Goal: Transaction & Acquisition: Purchase product/service

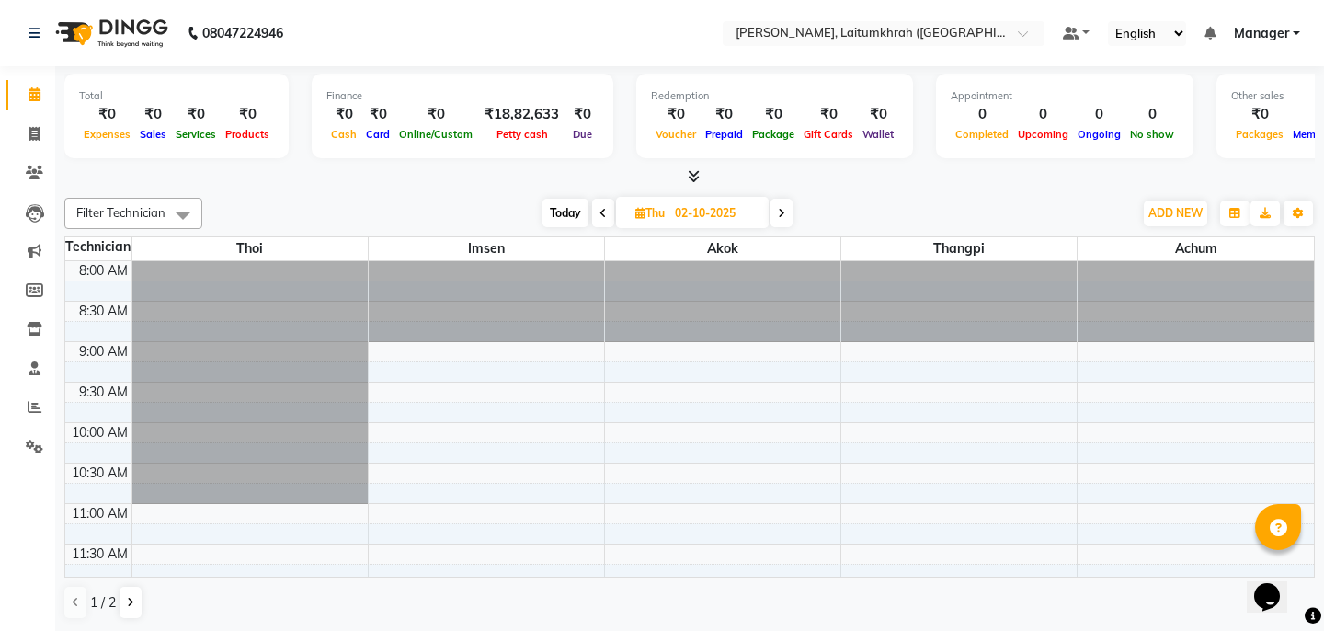
scroll to position [564, 0]
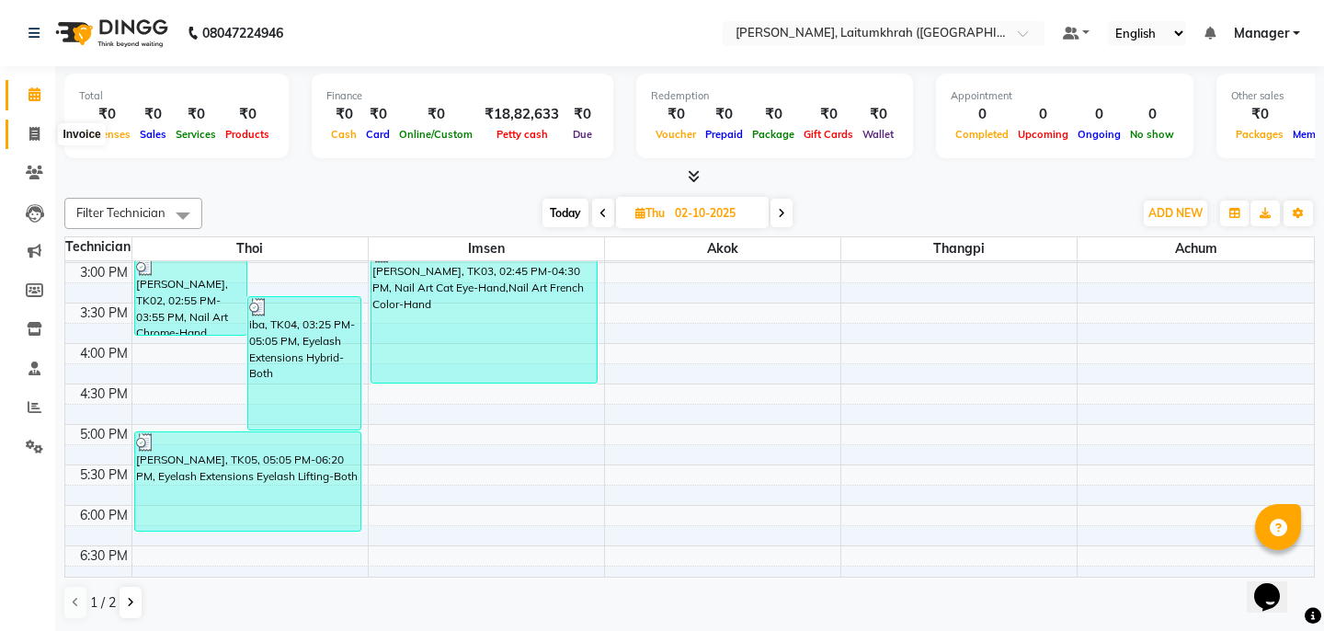
click at [25, 135] on span at bounding box center [34, 134] width 32 height 21
select select "service"
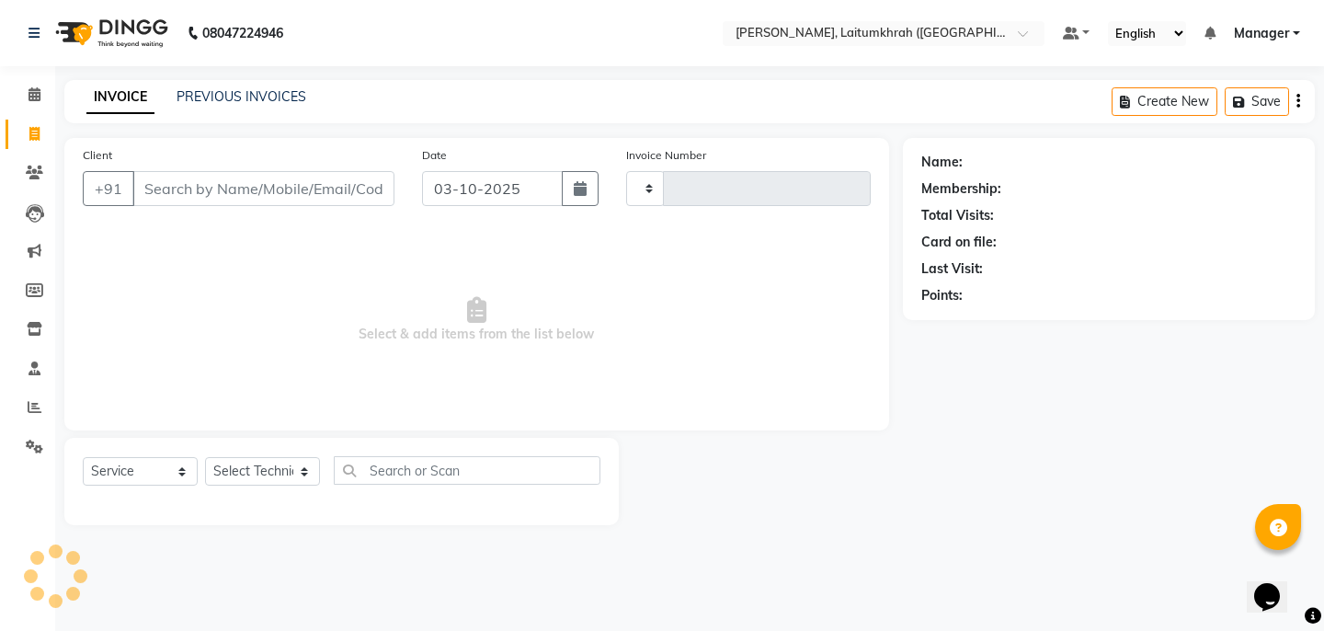
type input "0440"
select select "3812"
click at [256, 458] on select "Select Technician [PERSON_NAME] Imsen Manager Thangpi Thoi Xenia" at bounding box center [262, 471] width 115 height 28
select select "18616"
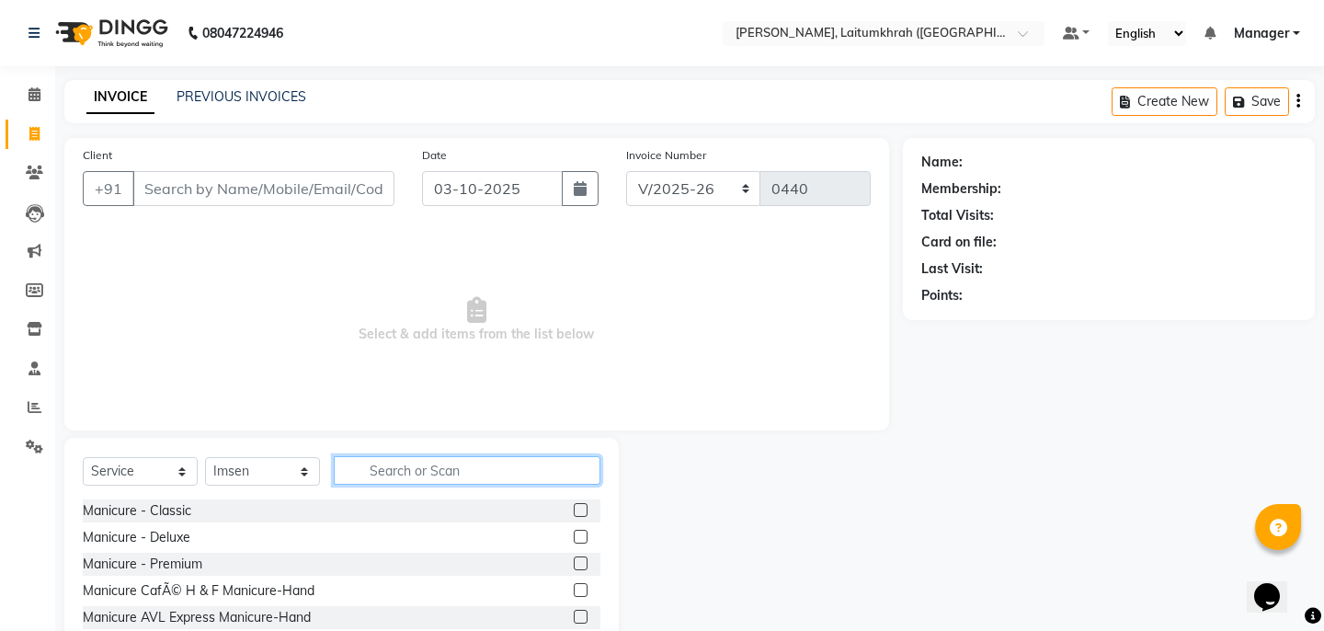
click at [428, 459] on input "text" at bounding box center [467, 470] width 267 height 28
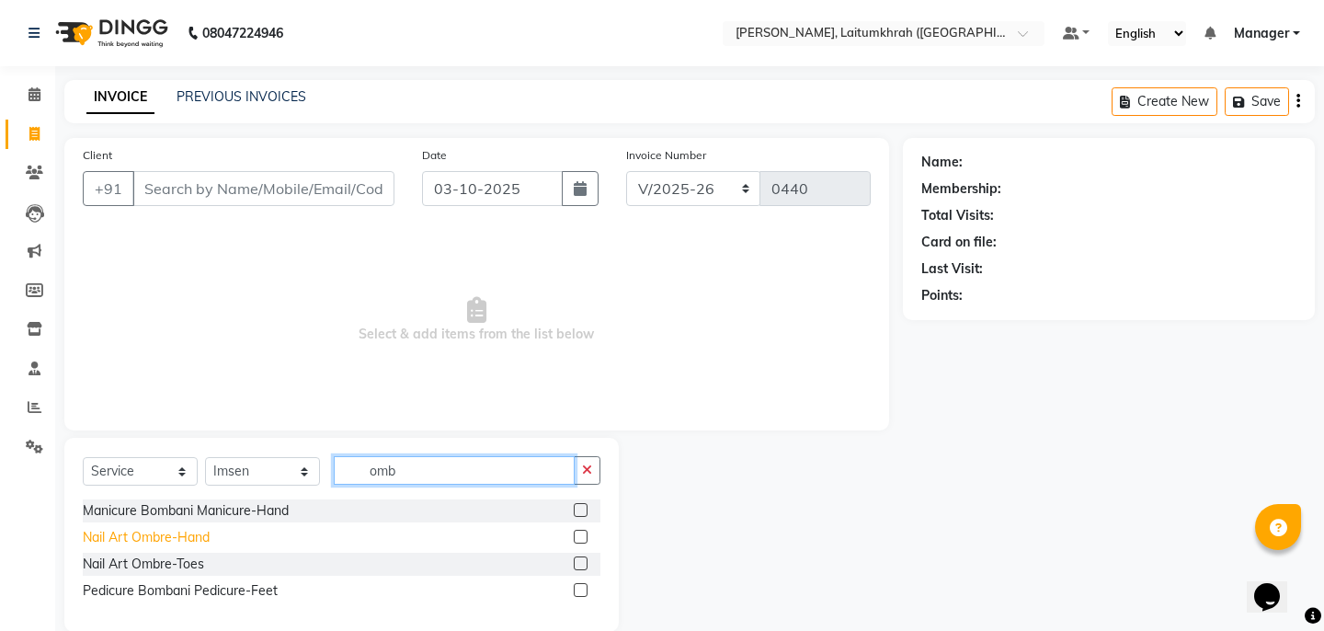
type input "omb"
click at [188, 538] on div "Nail Art Ombre-Hand" at bounding box center [146, 537] width 127 height 19
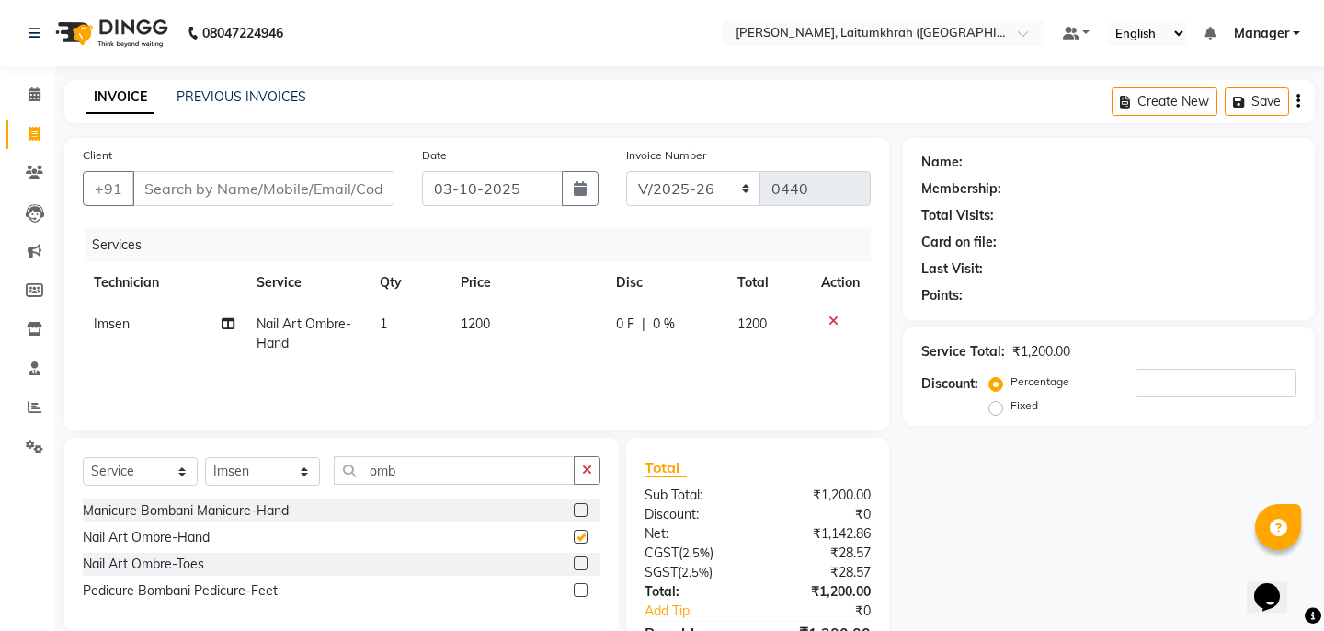
checkbox input "false"
click at [593, 468] on button "button" at bounding box center [587, 470] width 27 height 28
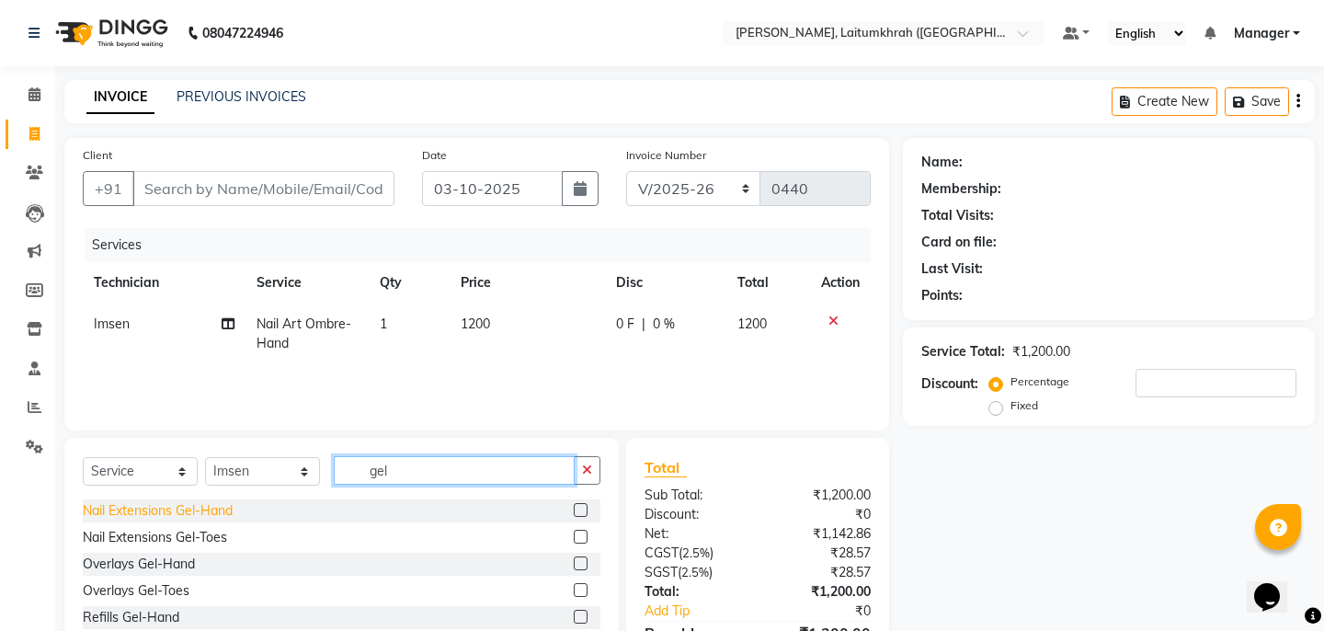
type input "gel"
click at [211, 510] on div "Nail Extensions Gel-Hand" at bounding box center [158, 510] width 150 height 19
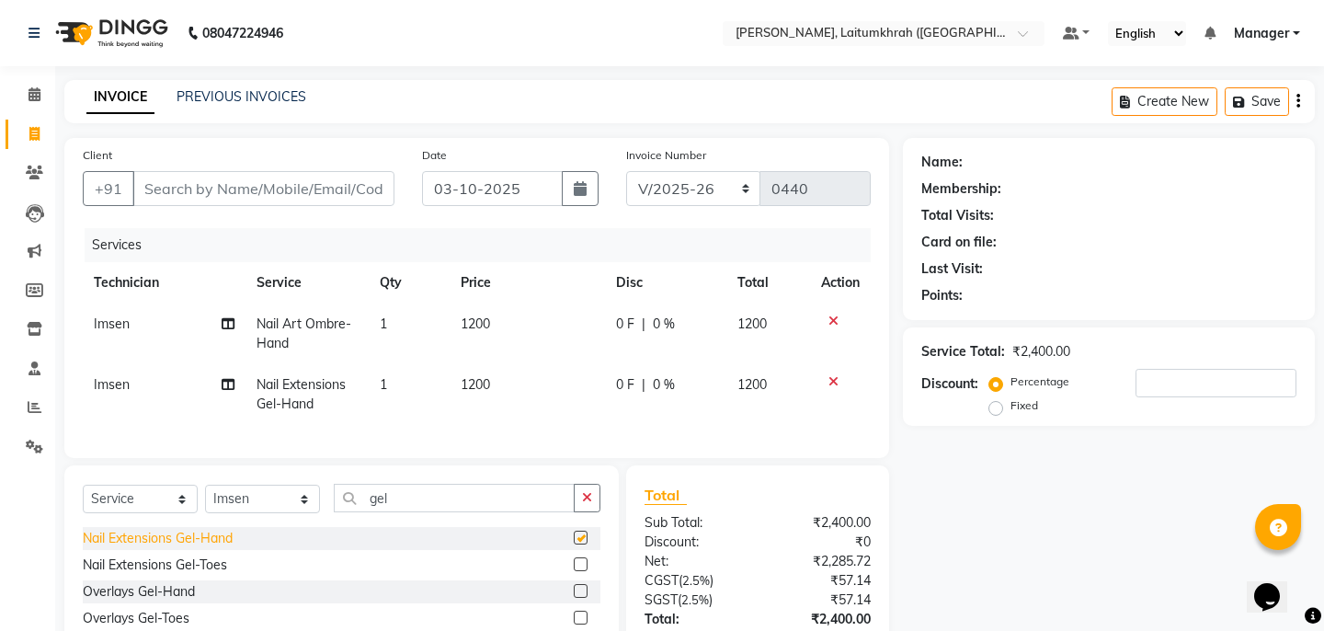
checkbox input "false"
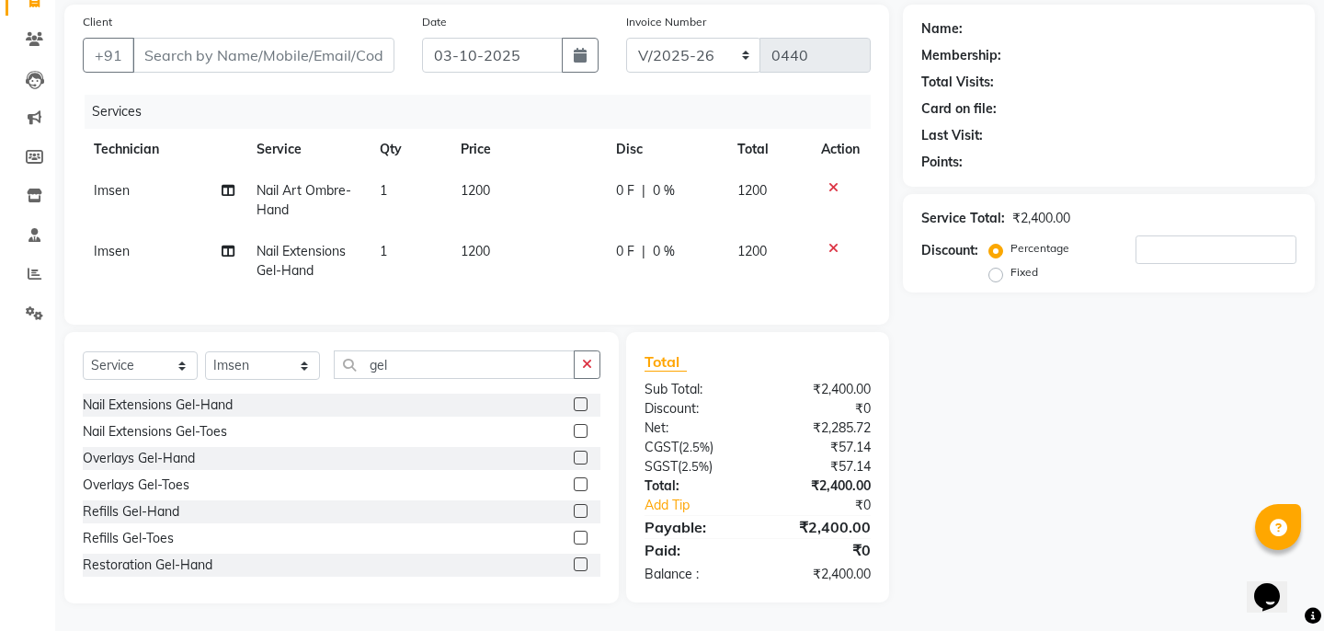
click at [486, 235] on td "1200" at bounding box center [526, 261] width 155 height 61
select select "18616"
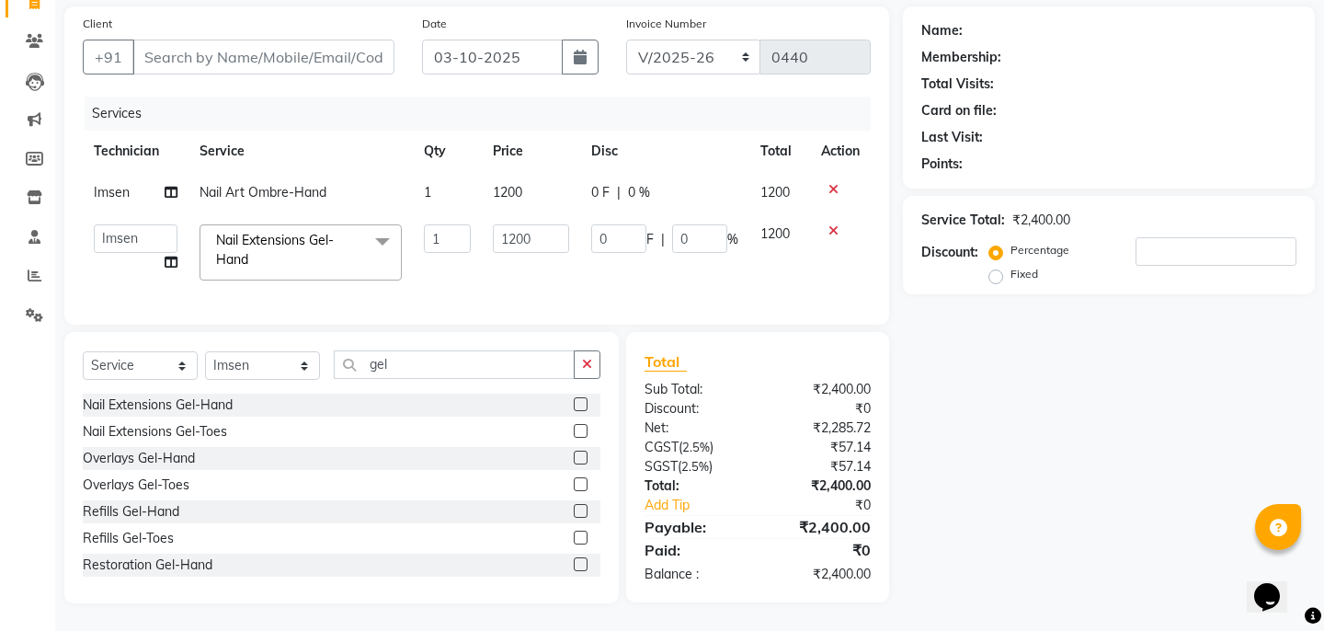
click at [507, 194] on span "1200" at bounding box center [507, 192] width 29 height 17
select select "18616"
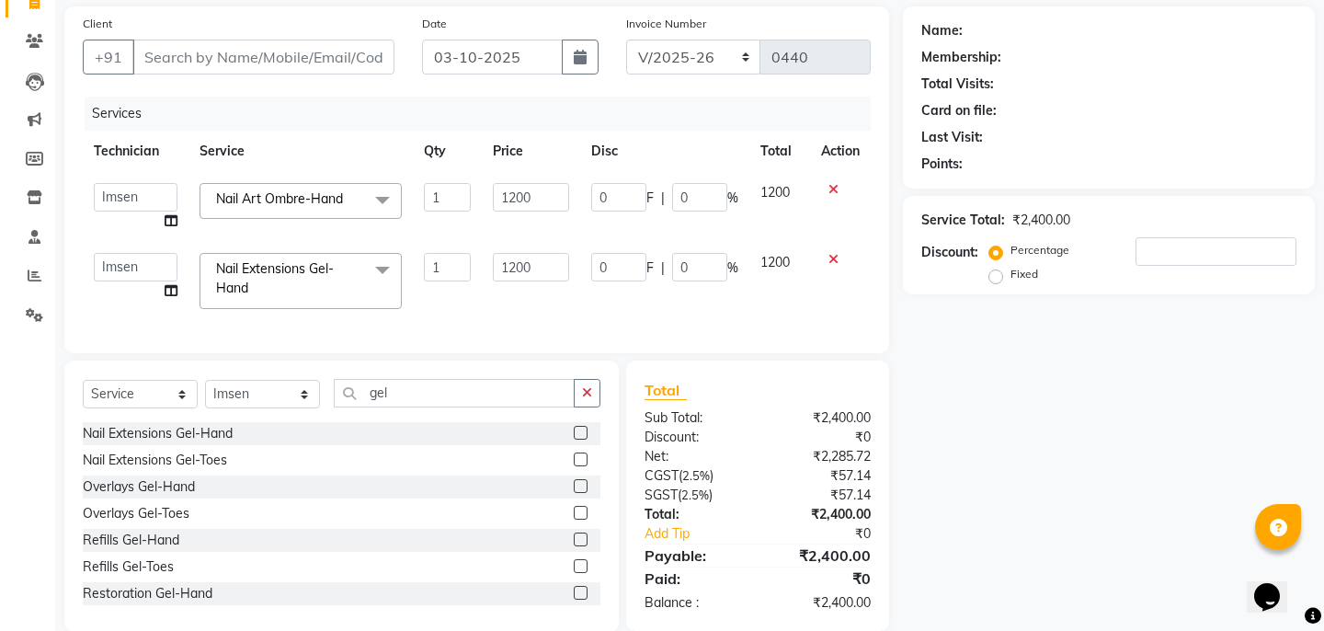
scroll to position [133, 0]
click at [510, 279] on td "1200" at bounding box center [530, 279] width 97 height 78
click at [517, 200] on input "1200" at bounding box center [530, 195] width 75 height 28
type input "1000"
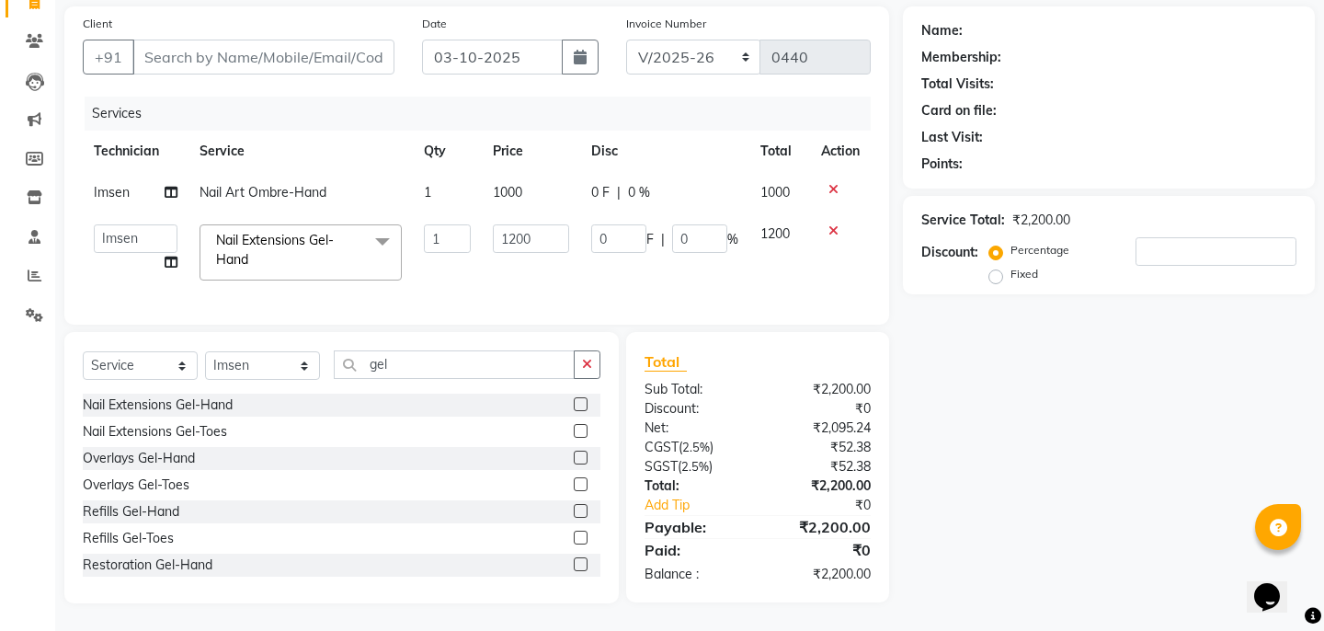
scroll to position [131, 0]
click at [973, 415] on div "Name: Membership: Total Visits: Card on file: Last Visit: Points: Service Total…" at bounding box center [1116, 304] width 426 height 597
click at [247, 63] on input "Client" at bounding box center [263, 57] width 262 height 35
type input "7"
type input "0"
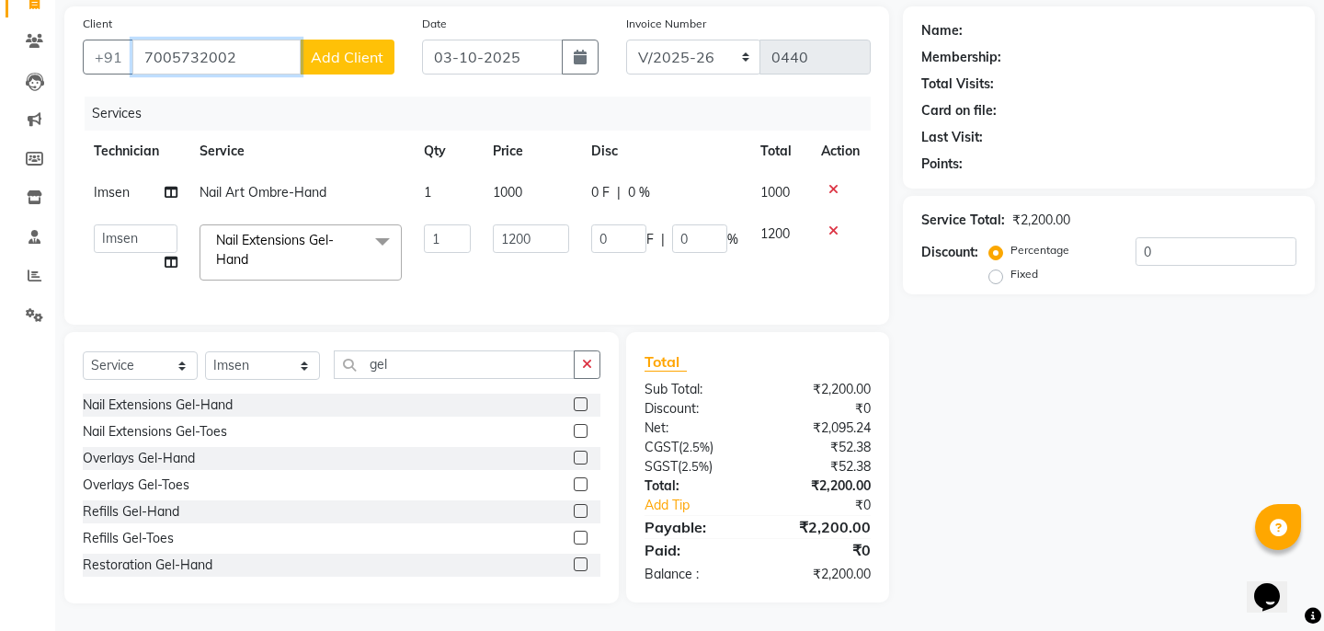
type input "7005732002"
click at [369, 44] on button "Add Client" at bounding box center [347, 57] width 95 height 35
select select "21"
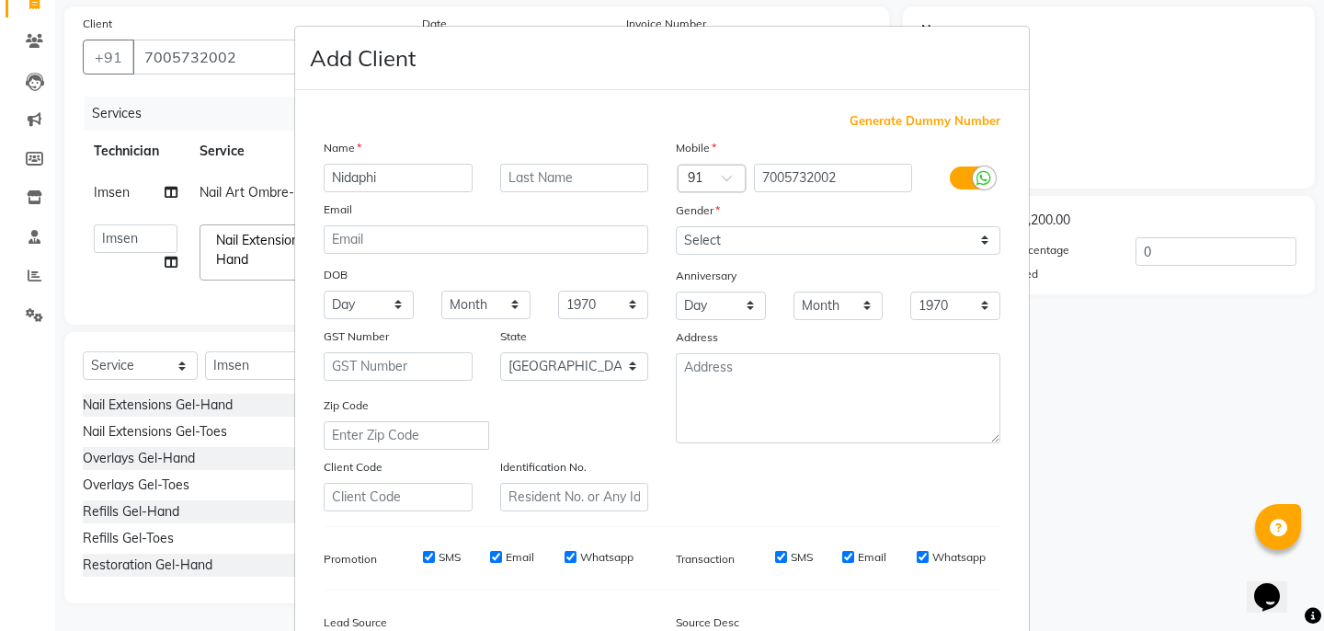
type input "Nidaphi"
click at [712, 242] on select "Select [DEMOGRAPHIC_DATA] [DEMOGRAPHIC_DATA] Other Prefer Not To Say" at bounding box center [838, 240] width 324 height 28
select select "[DEMOGRAPHIC_DATA]"
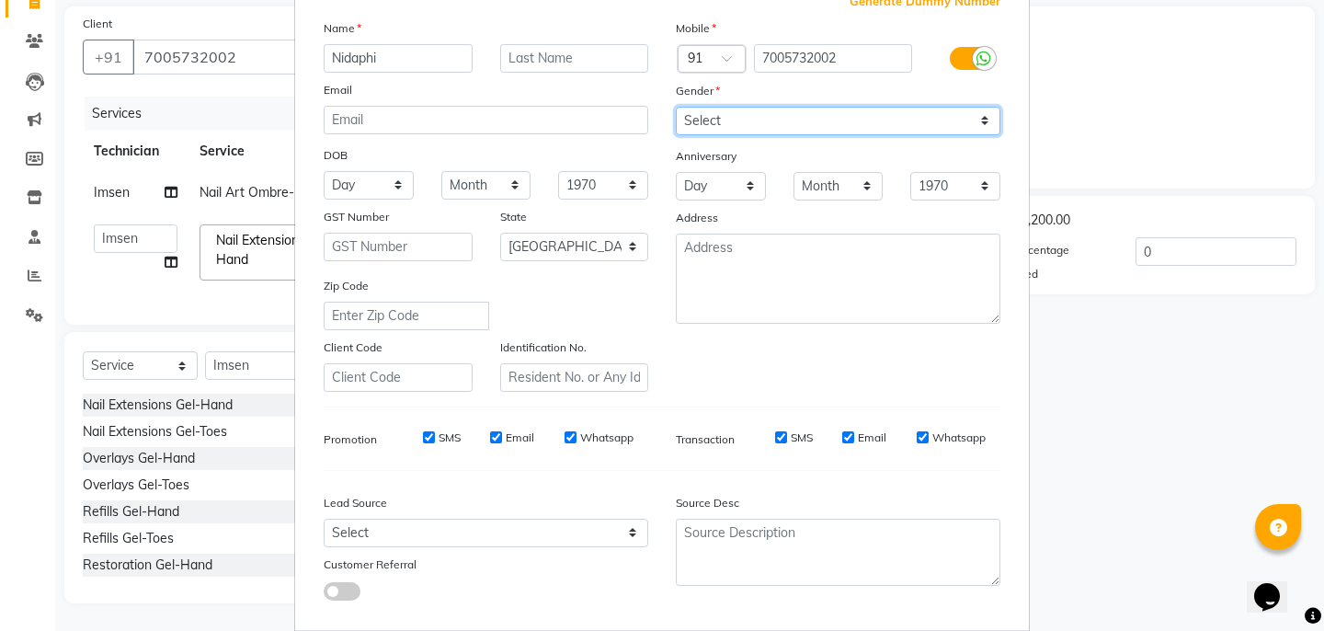
scroll to position [218, 0]
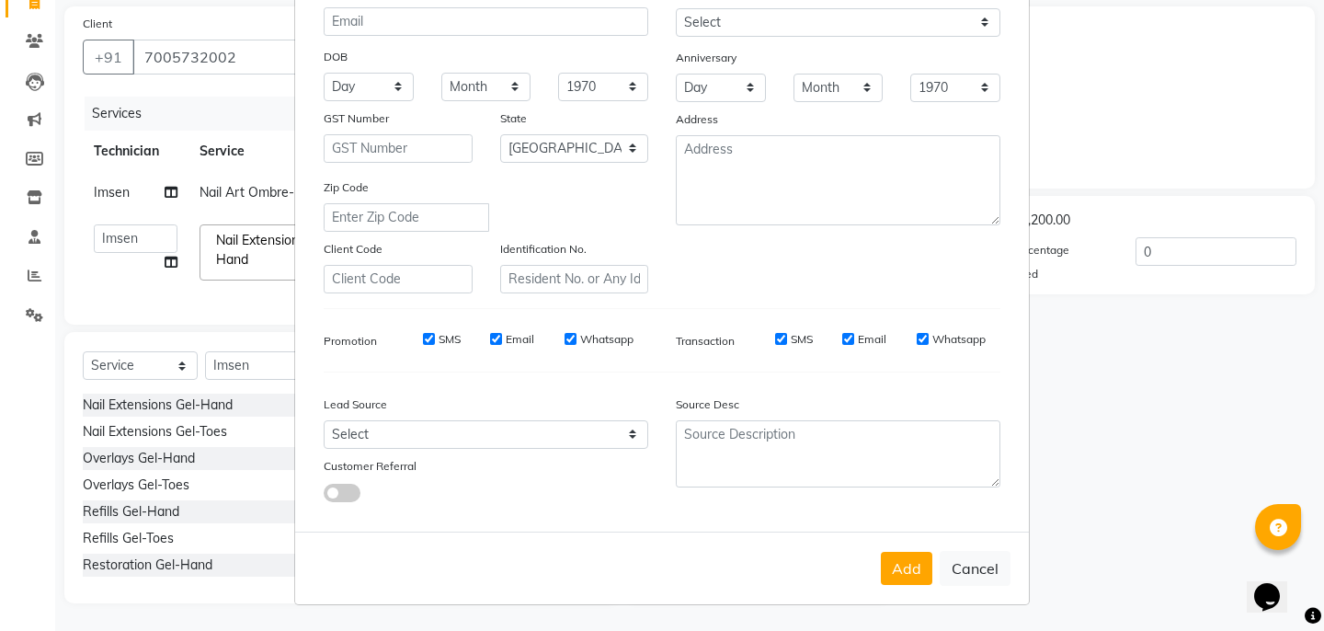
click at [910, 587] on div "Add Cancel" at bounding box center [662, 567] width 734 height 73
click at [909, 573] on button "Add" at bounding box center [906, 568] width 51 height 33
type input "70******02"
select select
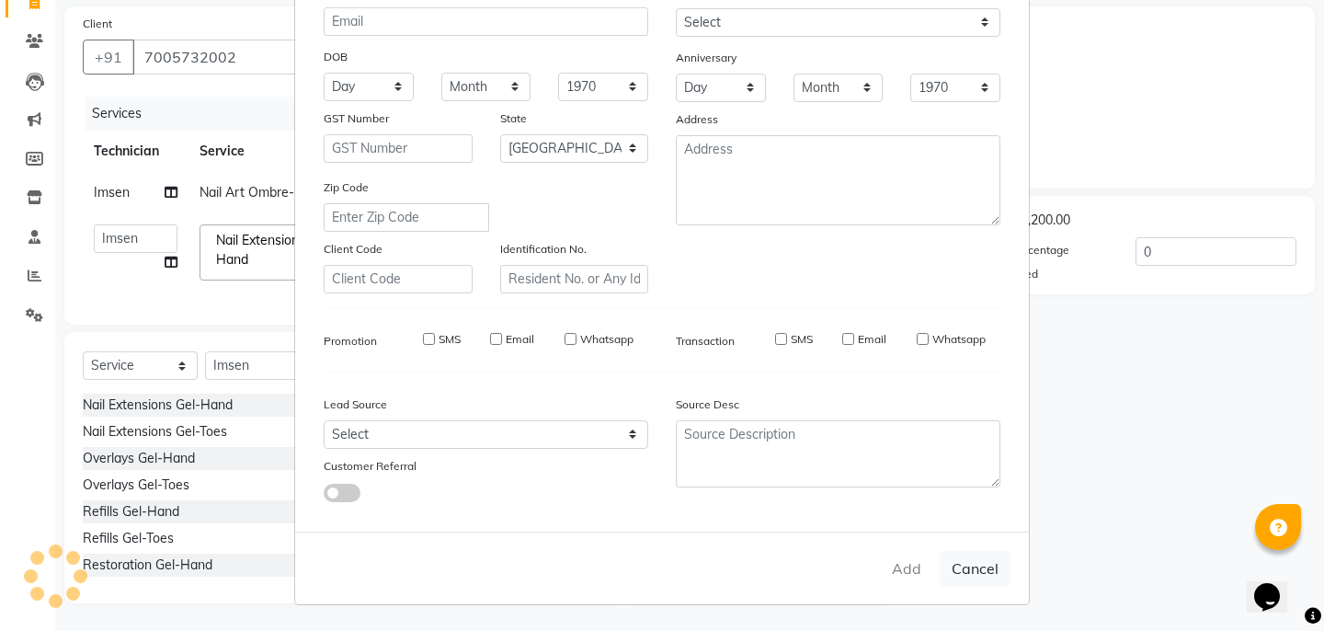
select select
select select "null"
select select
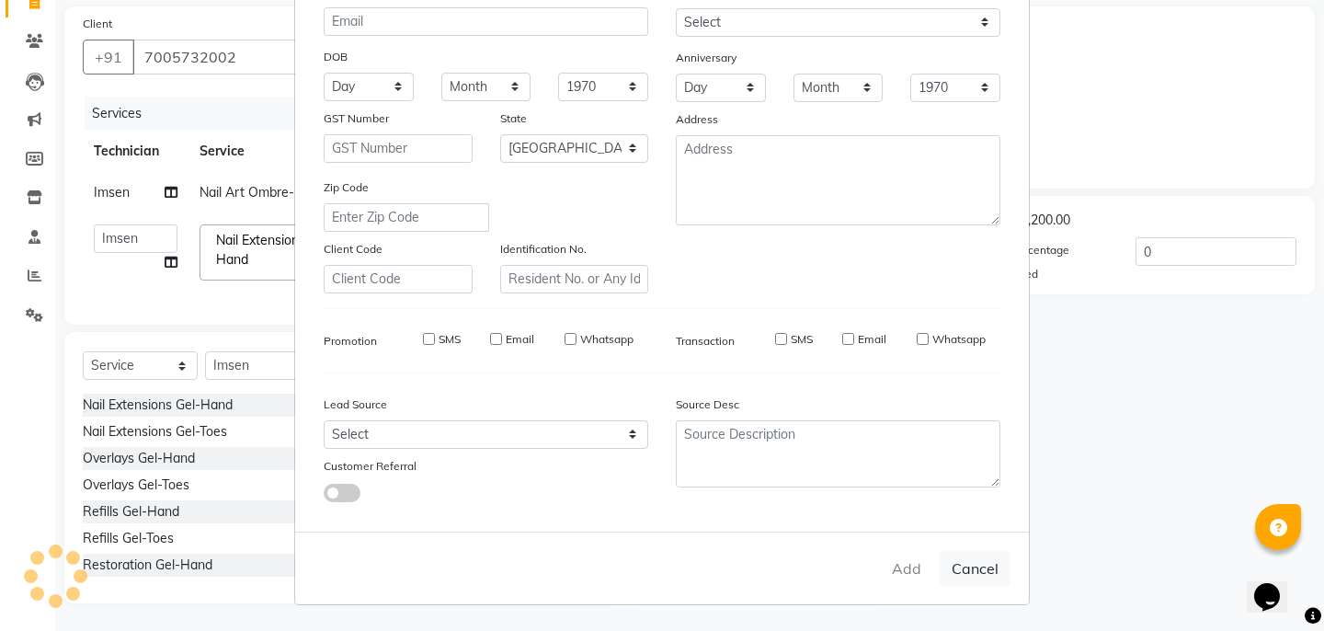
select select
checkbox input "false"
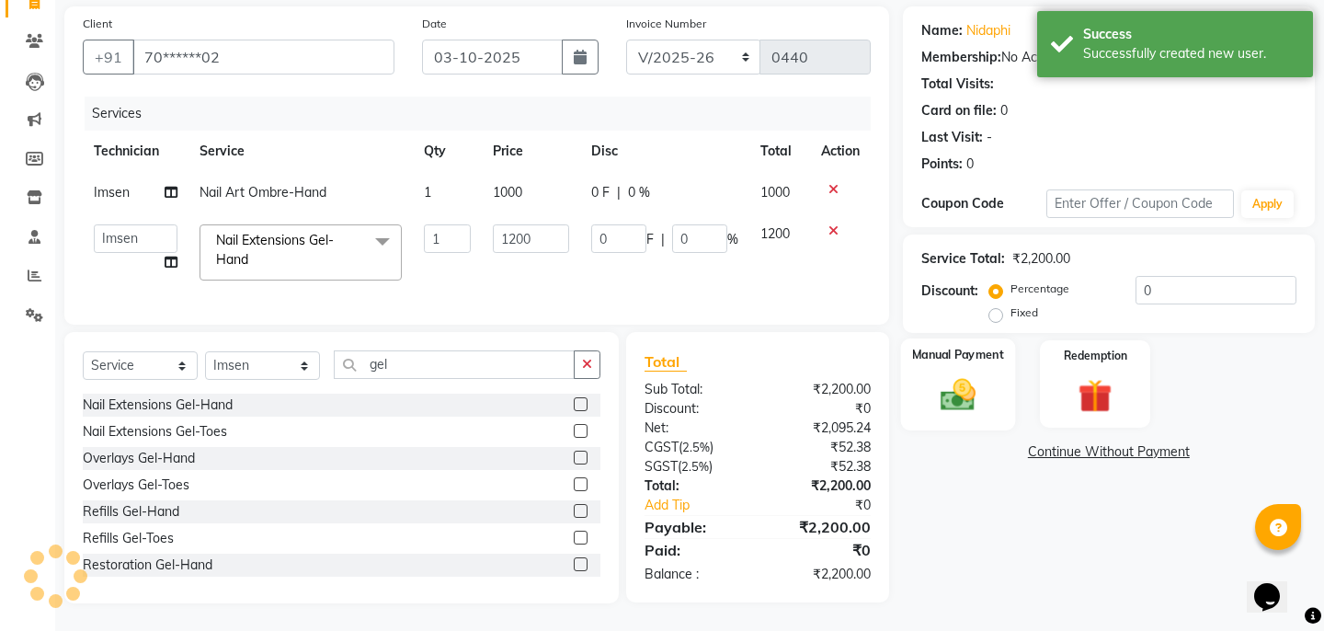
click at [944, 385] on img at bounding box center [956, 394] width 57 height 40
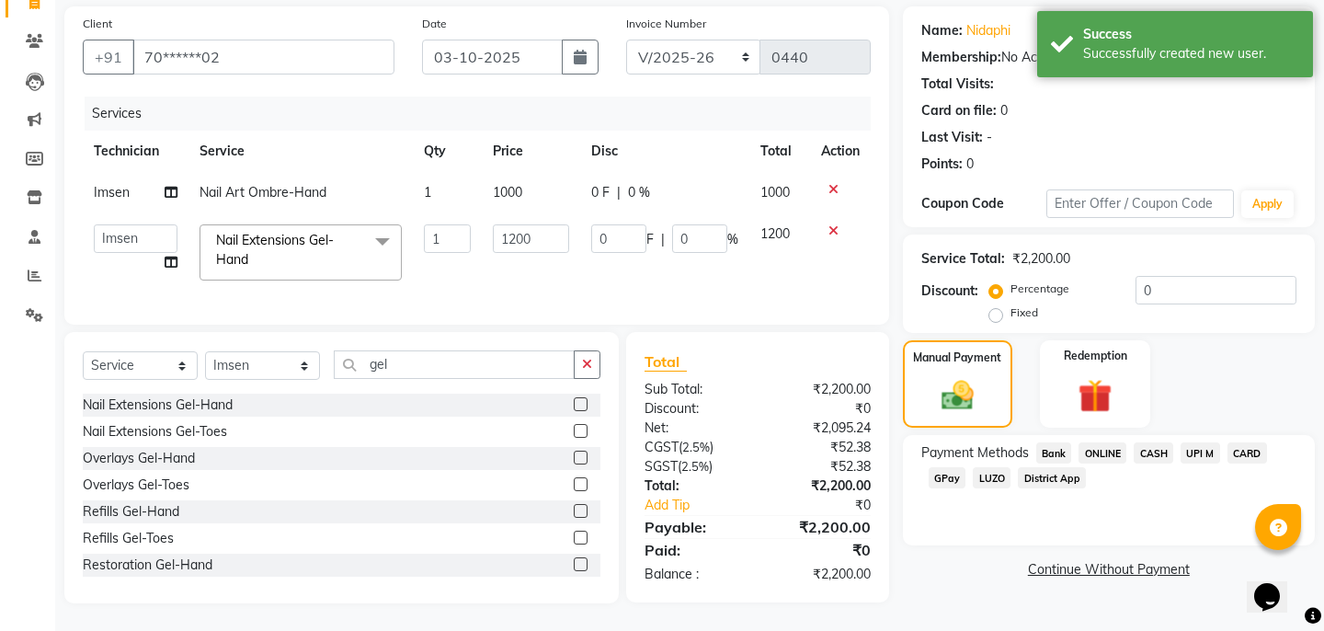
click at [937, 467] on span "GPay" at bounding box center [947, 477] width 38 height 21
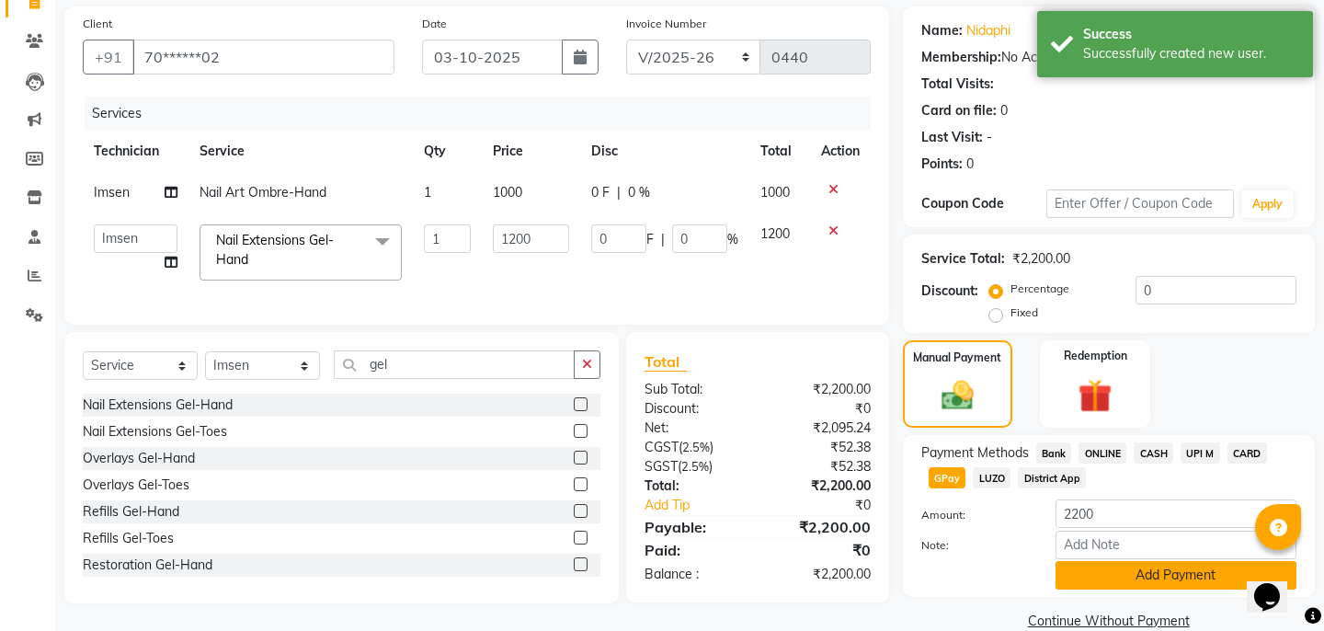
click at [1082, 561] on button "Add Payment" at bounding box center [1175, 575] width 241 height 28
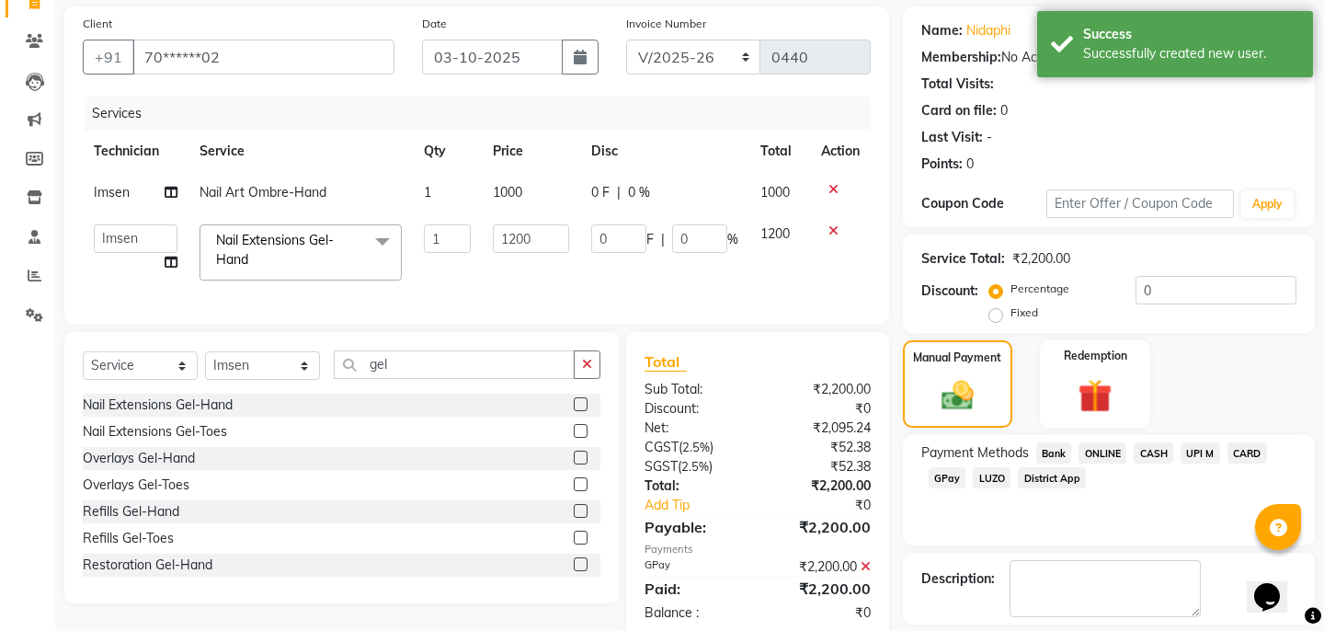
scroll to position [195, 0]
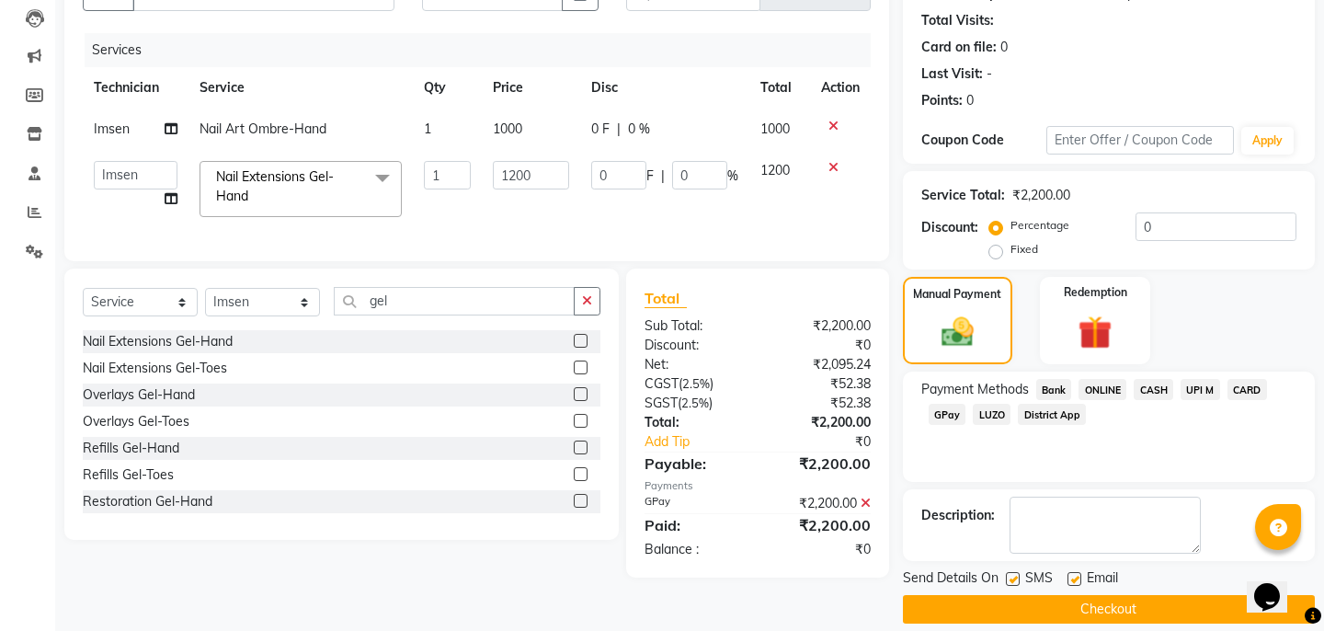
click at [1062, 595] on button "Checkout" at bounding box center [1109, 609] width 412 height 28
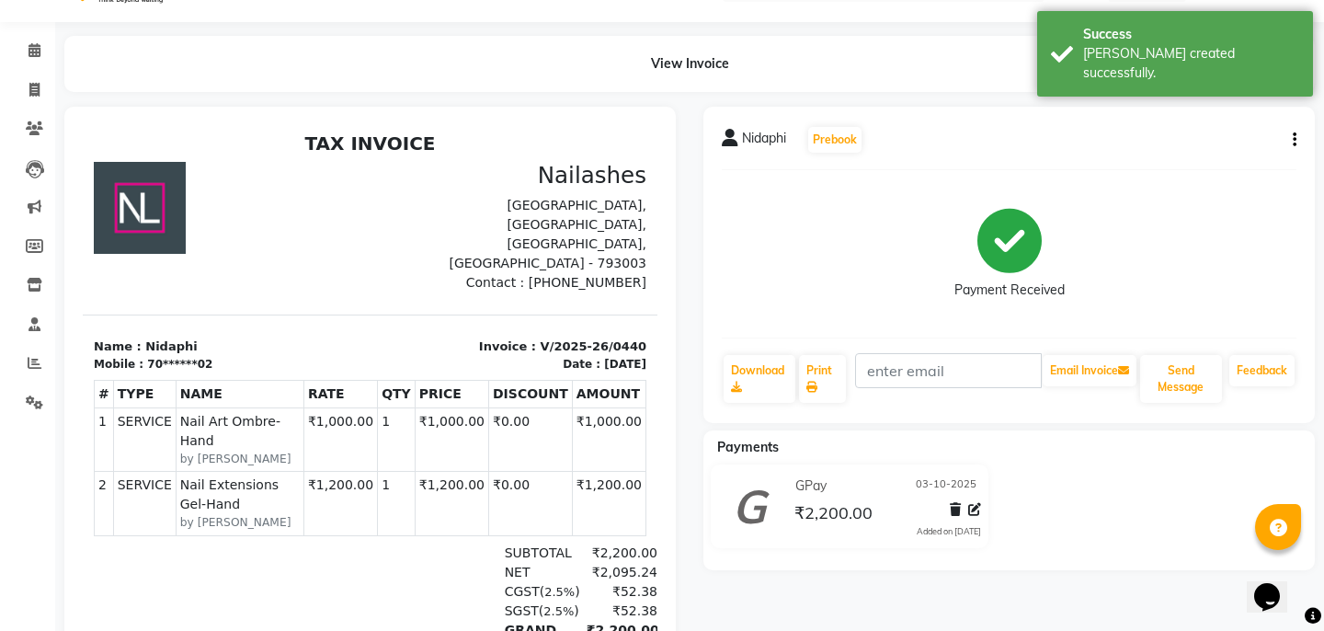
scroll to position [31, 0]
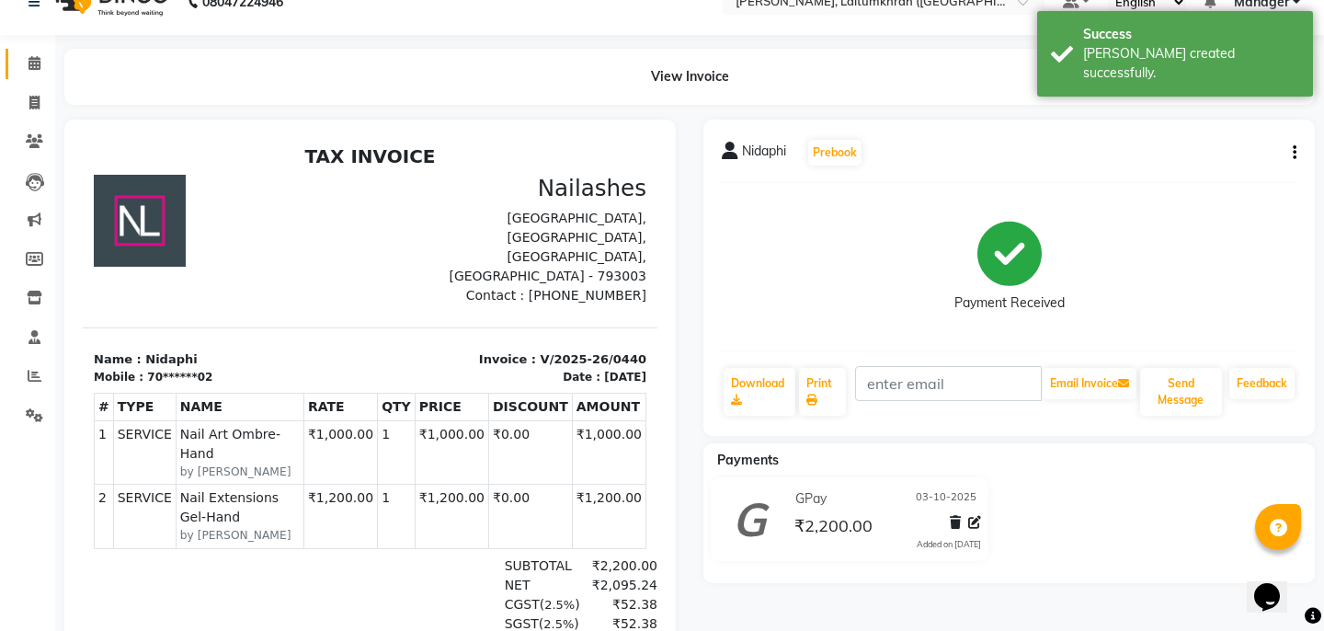
click at [21, 59] on span at bounding box center [34, 63] width 32 height 21
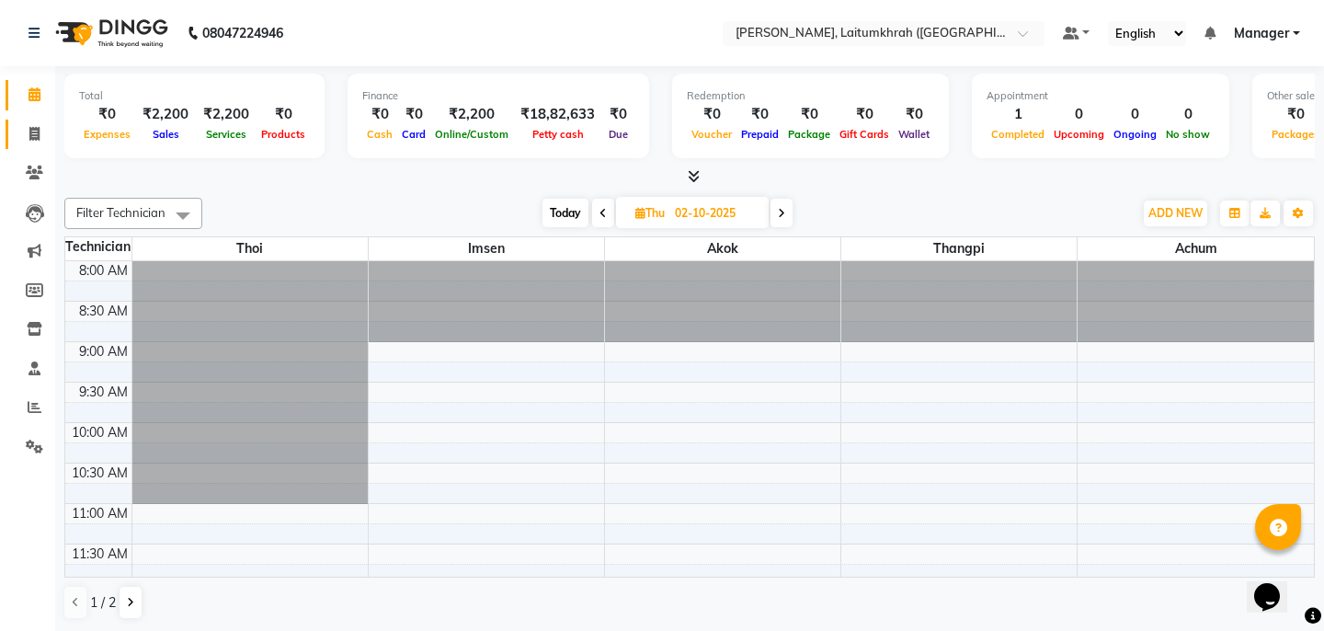
click at [13, 133] on link "Invoice" at bounding box center [28, 134] width 44 height 30
select select "service"
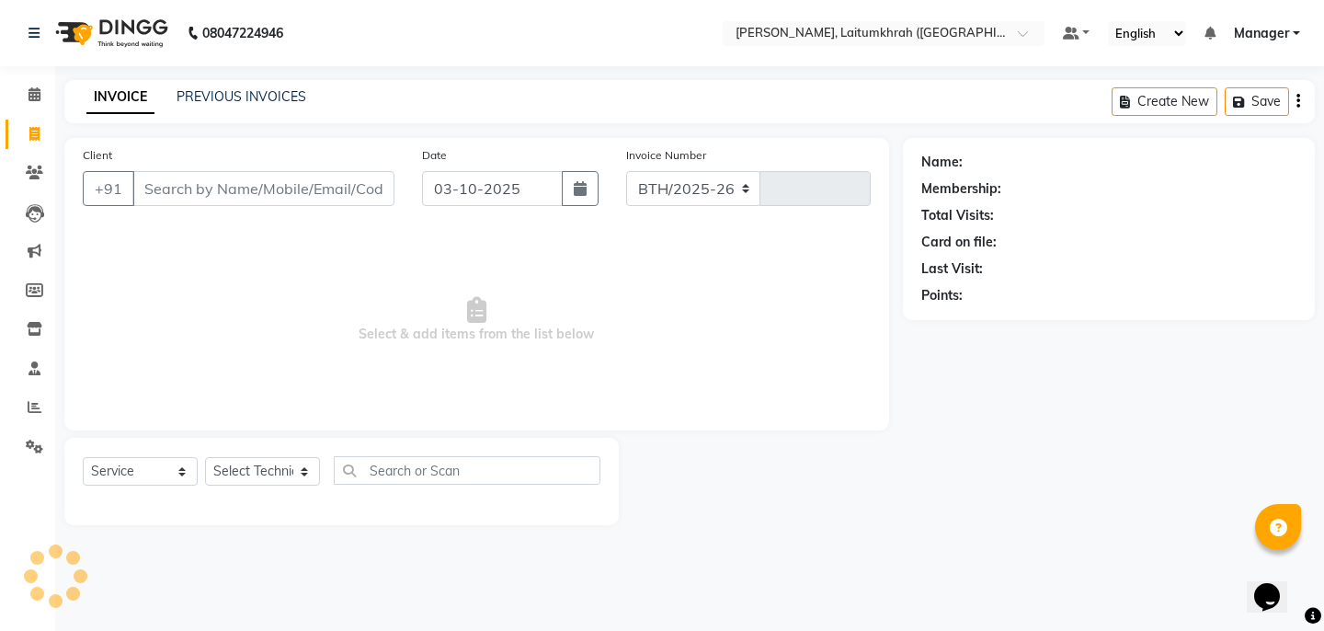
select select "3812"
type input "0441"
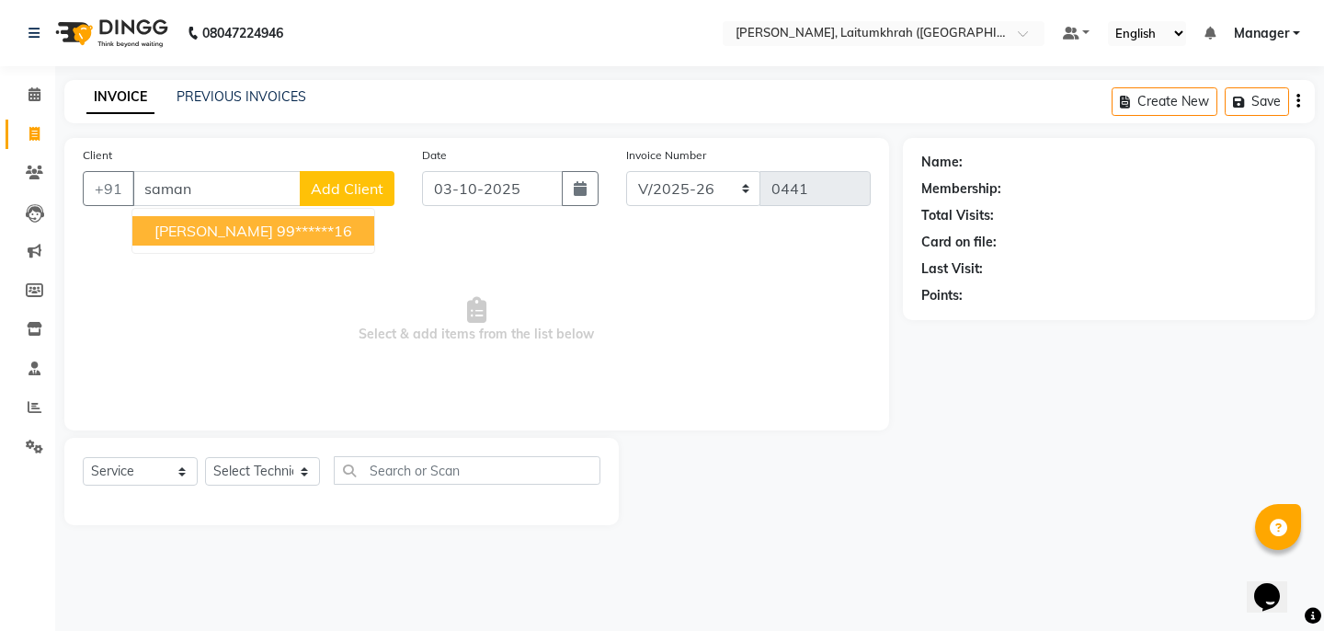
click at [277, 223] on ngb-highlight "99******16" at bounding box center [314, 231] width 75 height 18
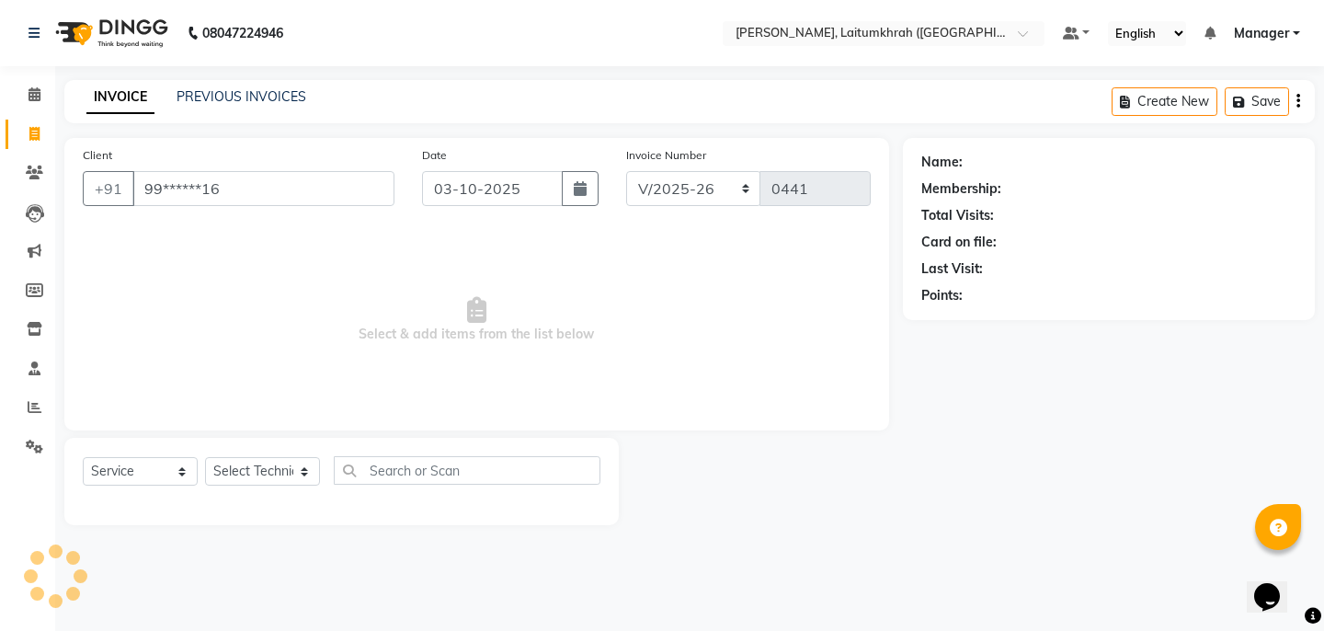
type input "99******16"
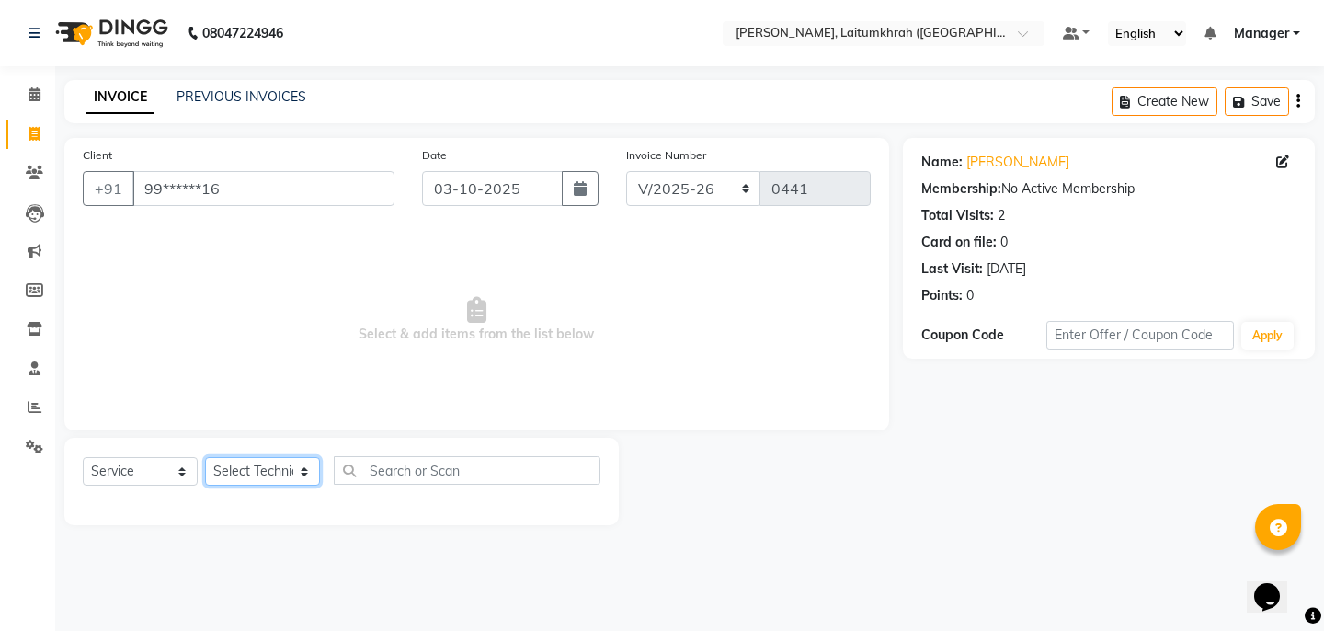
click at [227, 472] on select "Select Technician [PERSON_NAME] Imsen Manager Thangpi Thoi Xenia" at bounding box center [262, 471] width 115 height 28
select select "18614"
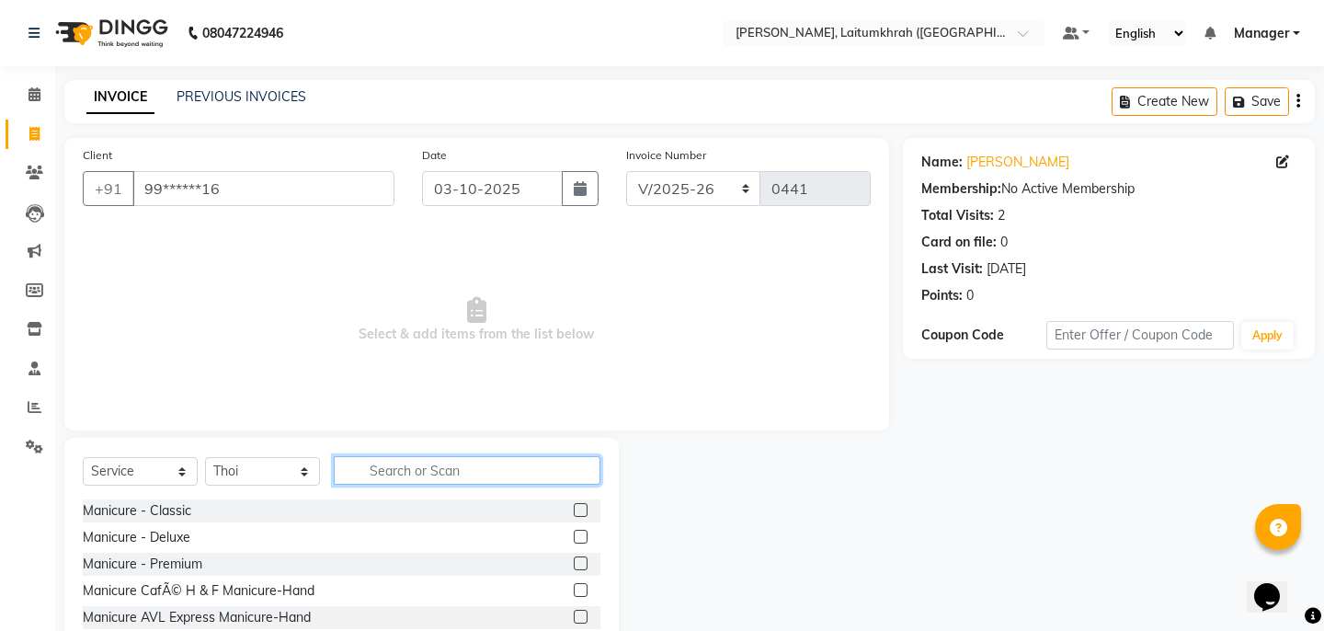
click at [410, 477] on input "text" at bounding box center [467, 470] width 267 height 28
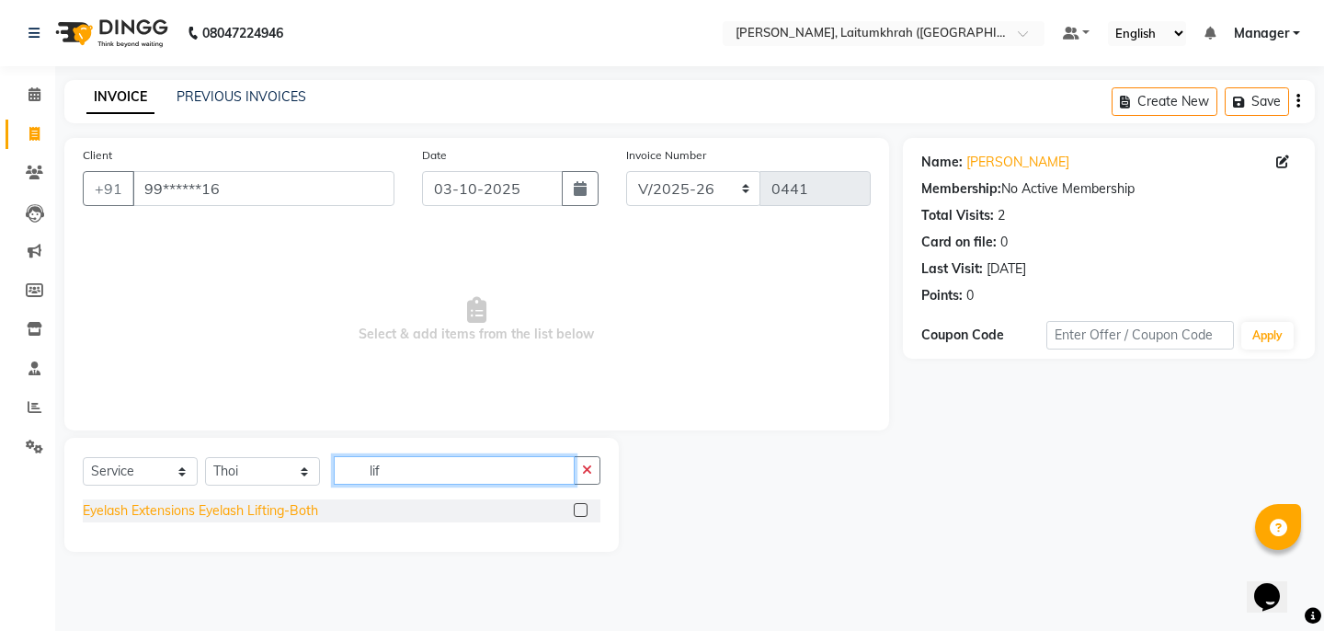
type input "lif"
click at [271, 508] on div "Eyelash Extensions Eyelash Lifting-Both" at bounding box center [200, 510] width 235 height 19
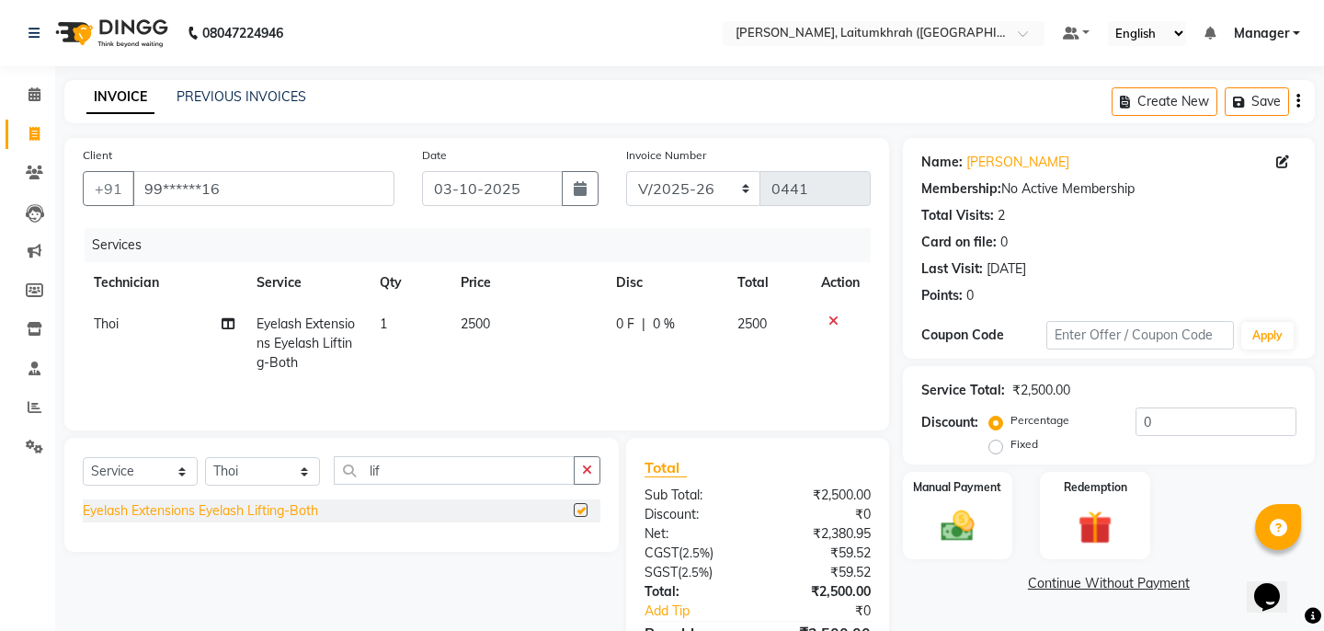
checkbox input "false"
click at [972, 484] on div "Manual Payment" at bounding box center [957, 515] width 114 height 91
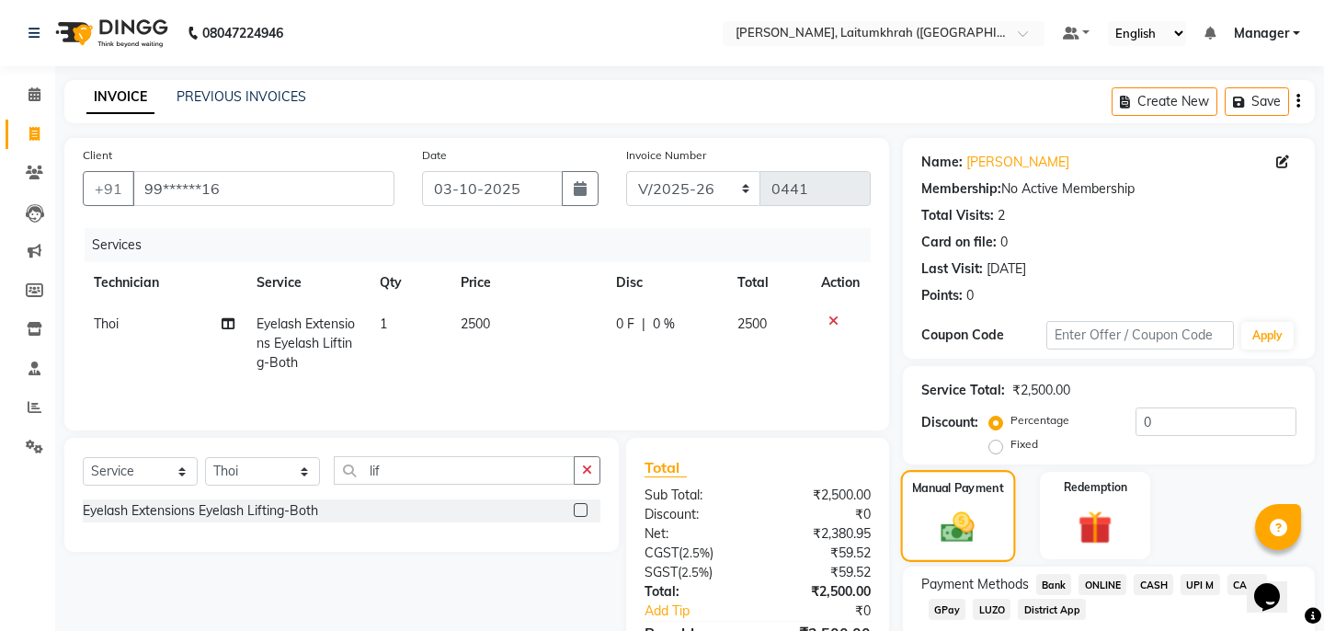
scroll to position [105, 0]
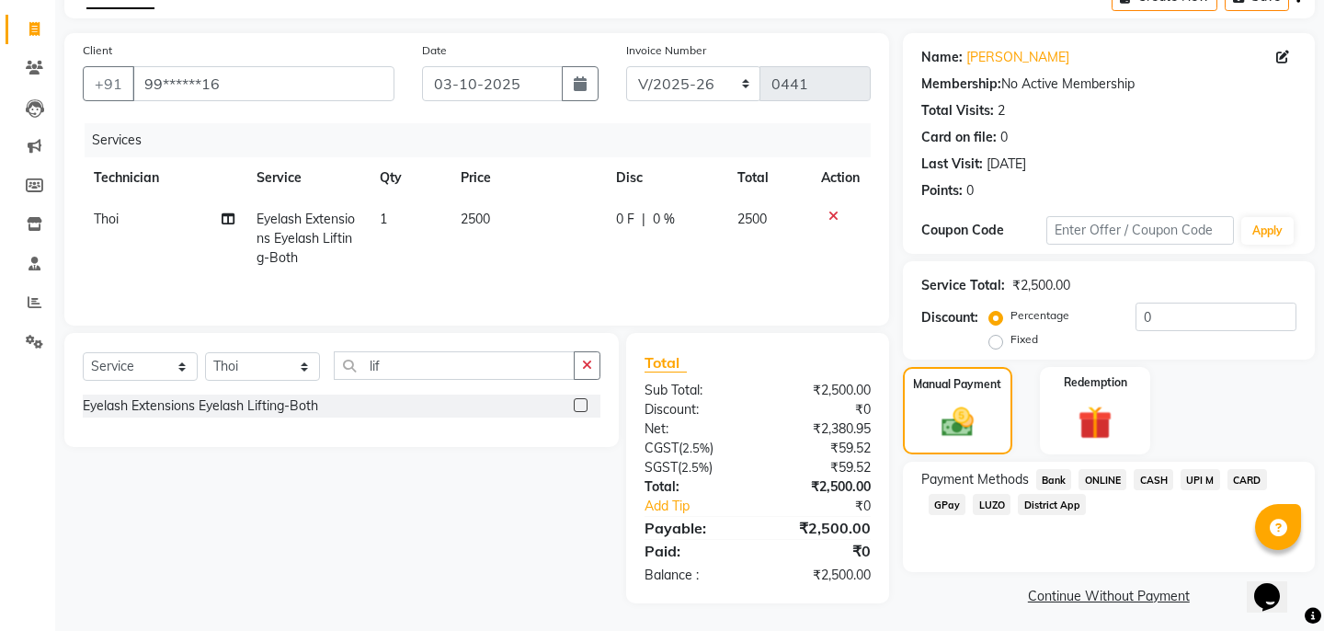
click at [1166, 469] on span "CASH" at bounding box center [1153, 479] width 40 height 21
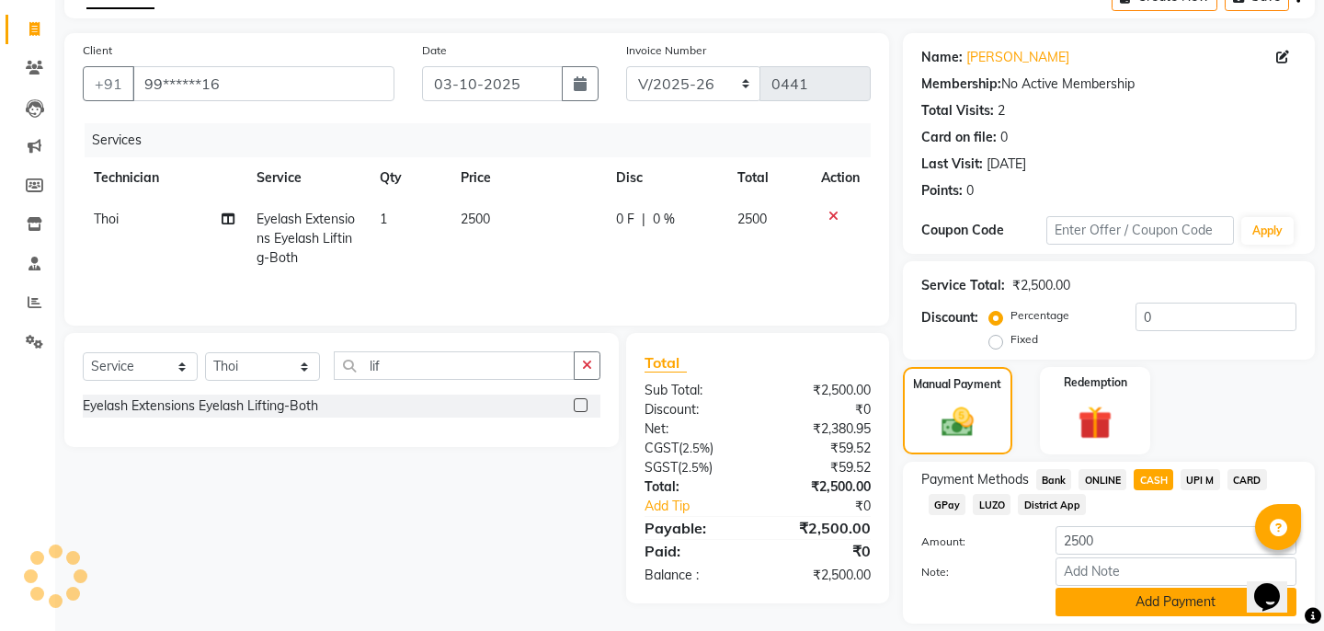
click at [1160, 587] on button "Add Payment" at bounding box center [1175, 601] width 241 height 28
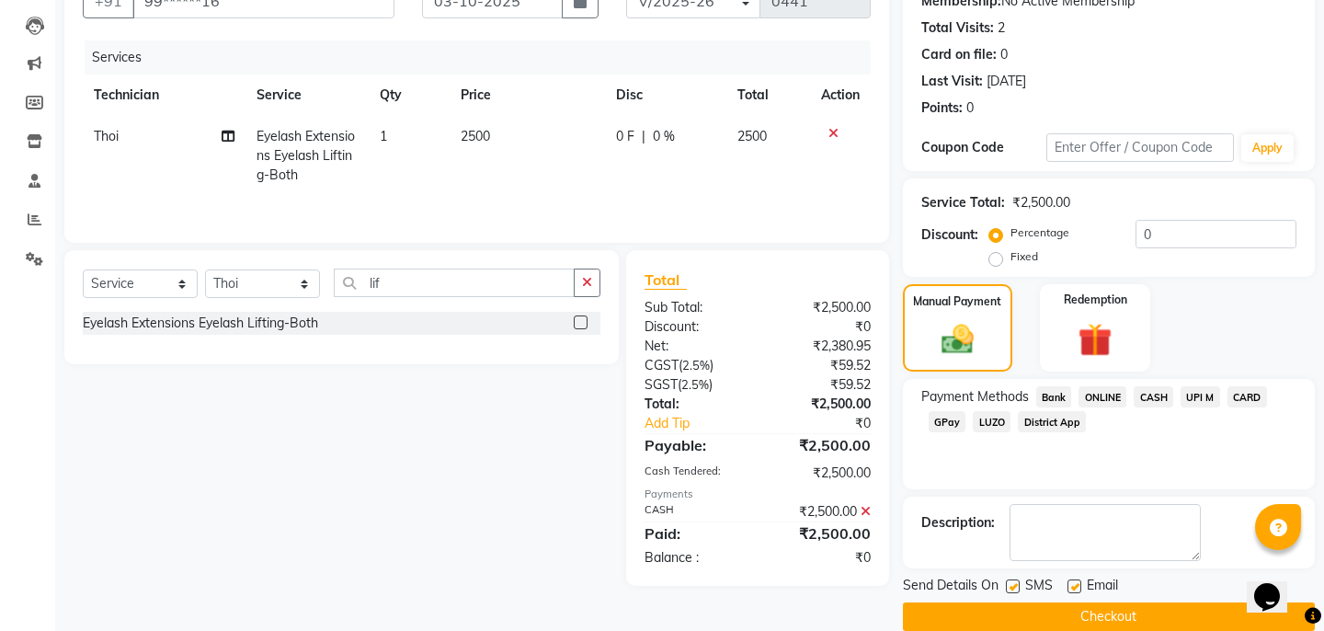
scroll to position [195, 0]
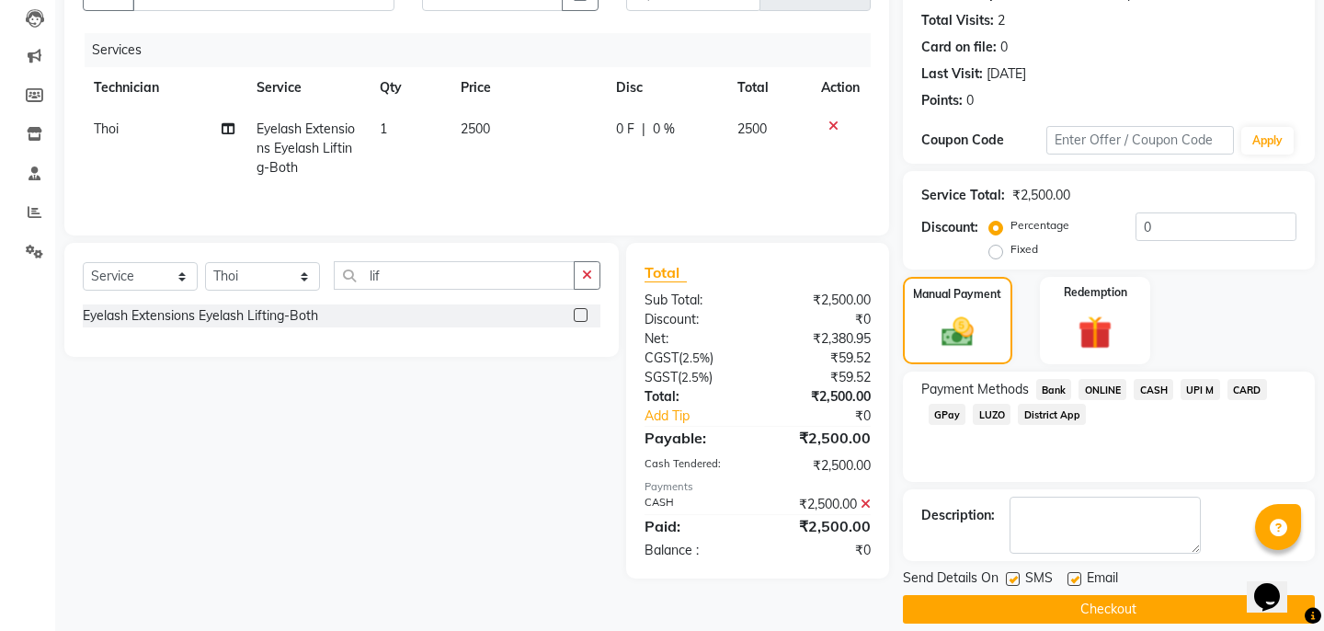
click at [1162, 595] on button "Checkout" at bounding box center [1109, 609] width 412 height 28
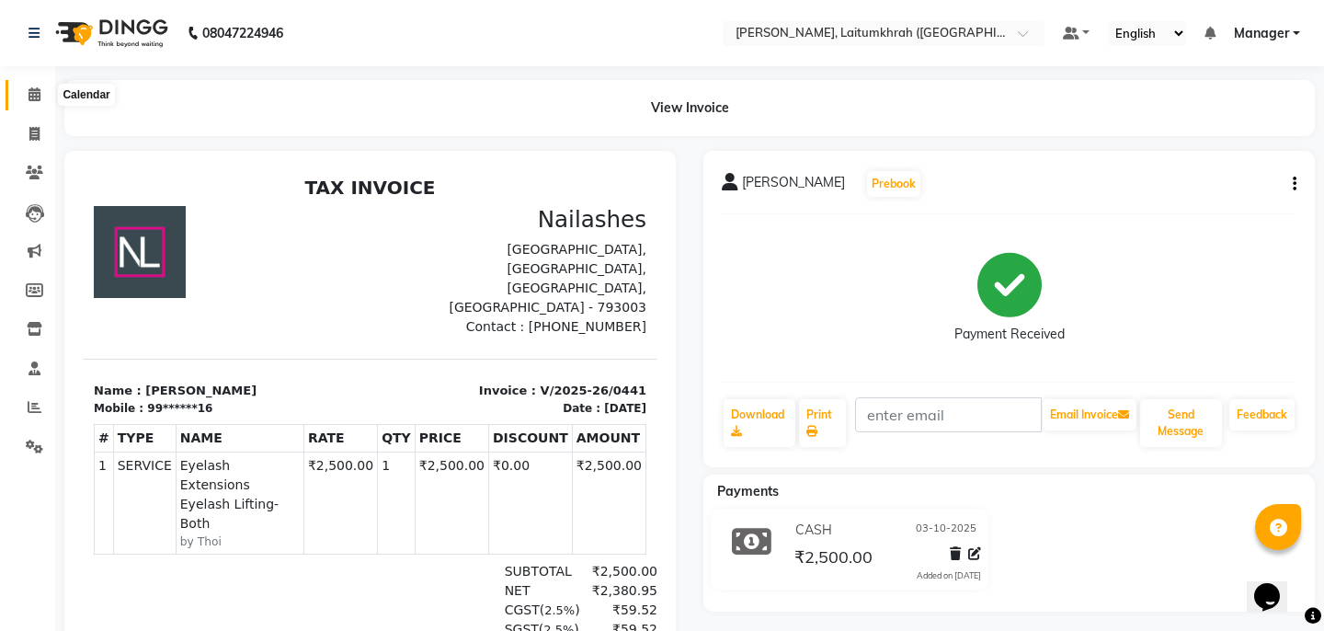
click at [37, 93] on icon at bounding box center [34, 94] width 12 height 14
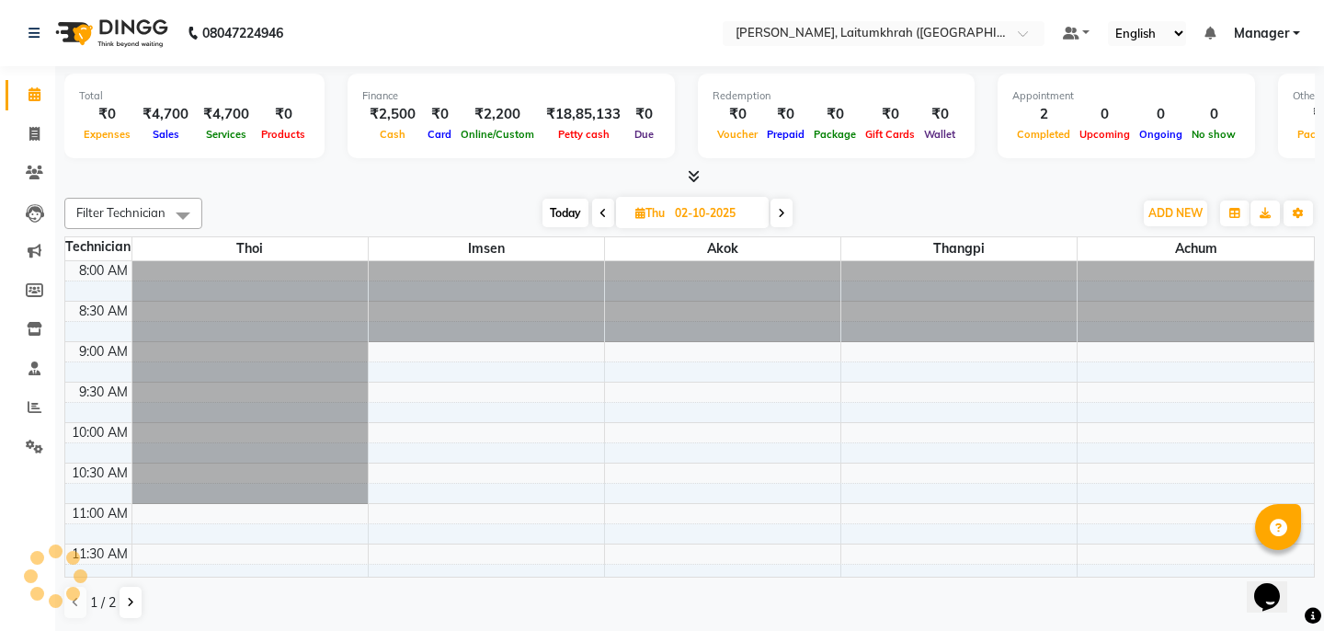
scroll to position [405, 0]
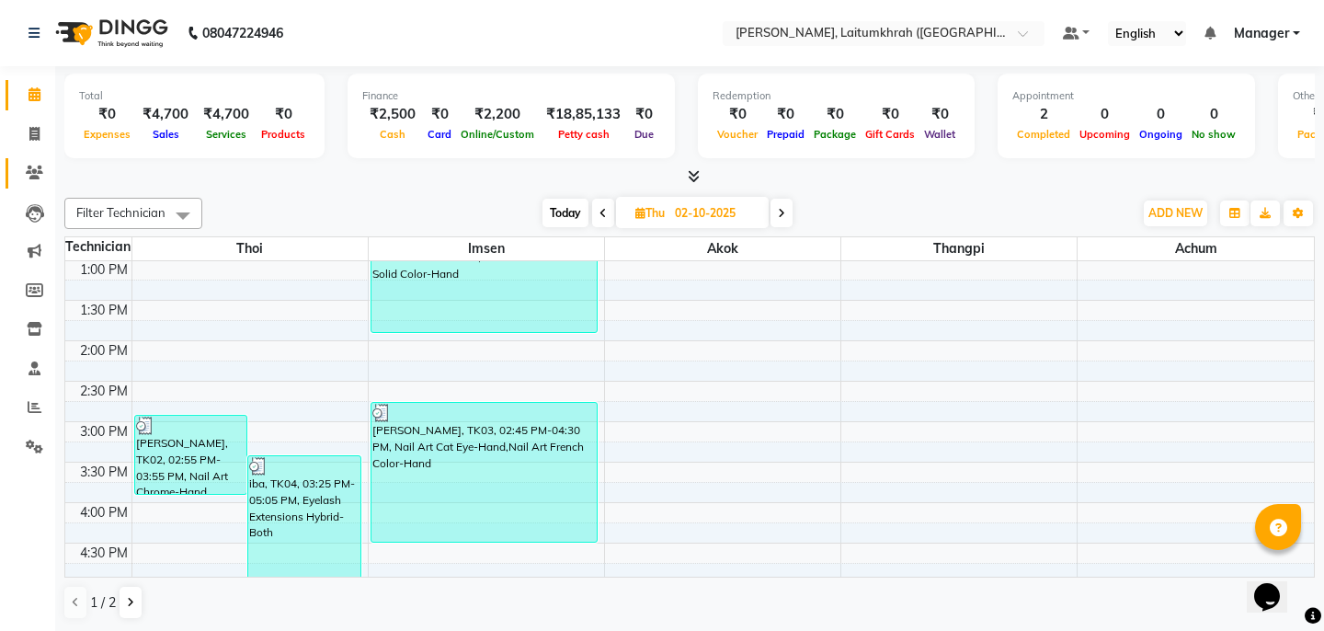
click at [24, 158] on link "Clients" at bounding box center [28, 173] width 44 height 30
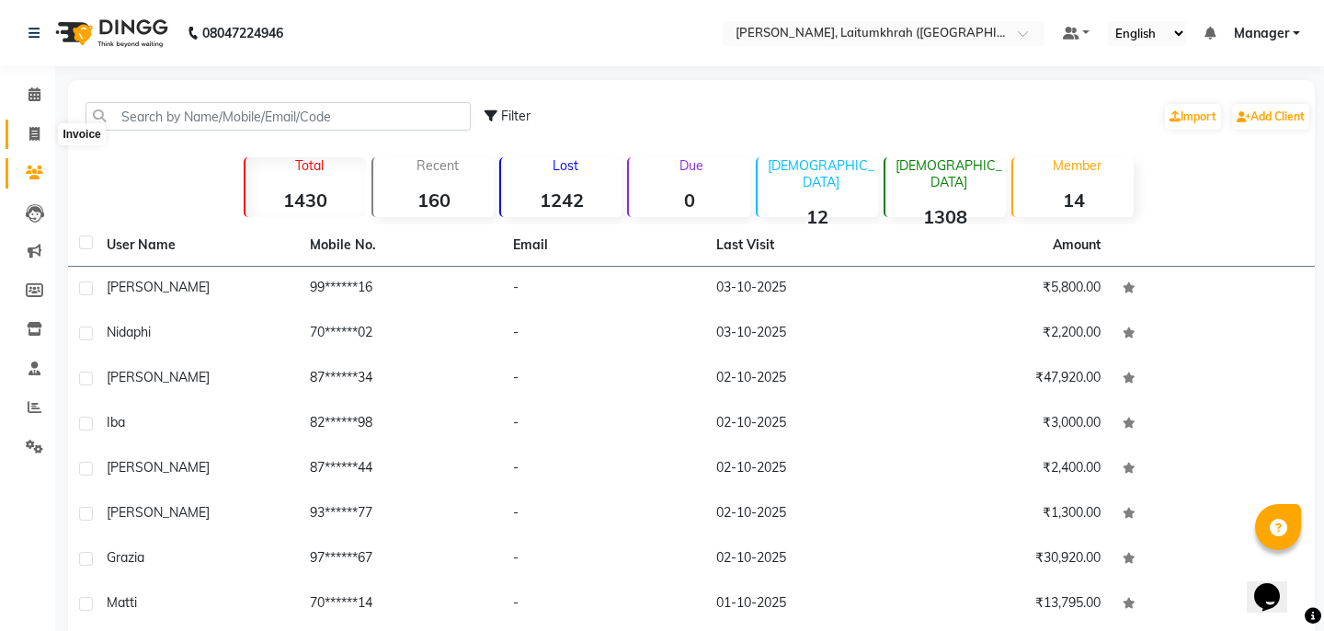
click at [29, 127] on icon at bounding box center [34, 134] width 10 height 14
select select "service"
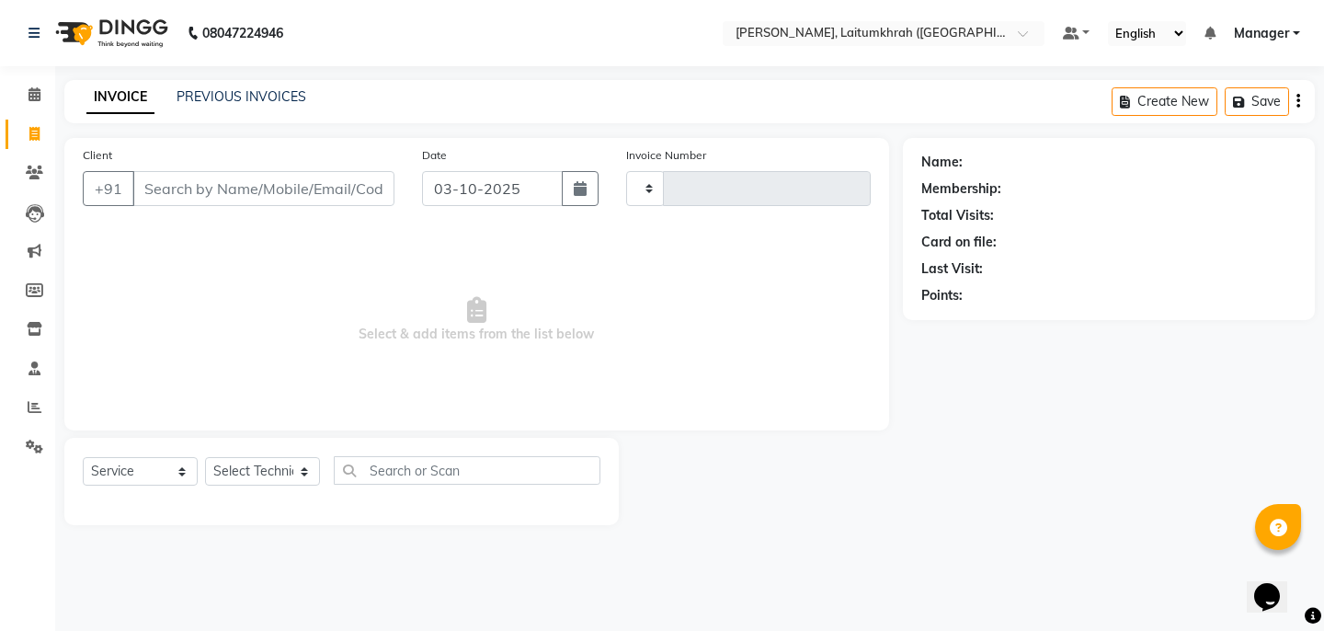
type input "0442"
select select "3812"
